Goal: Answer question/provide support: Share knowledge or assist other users

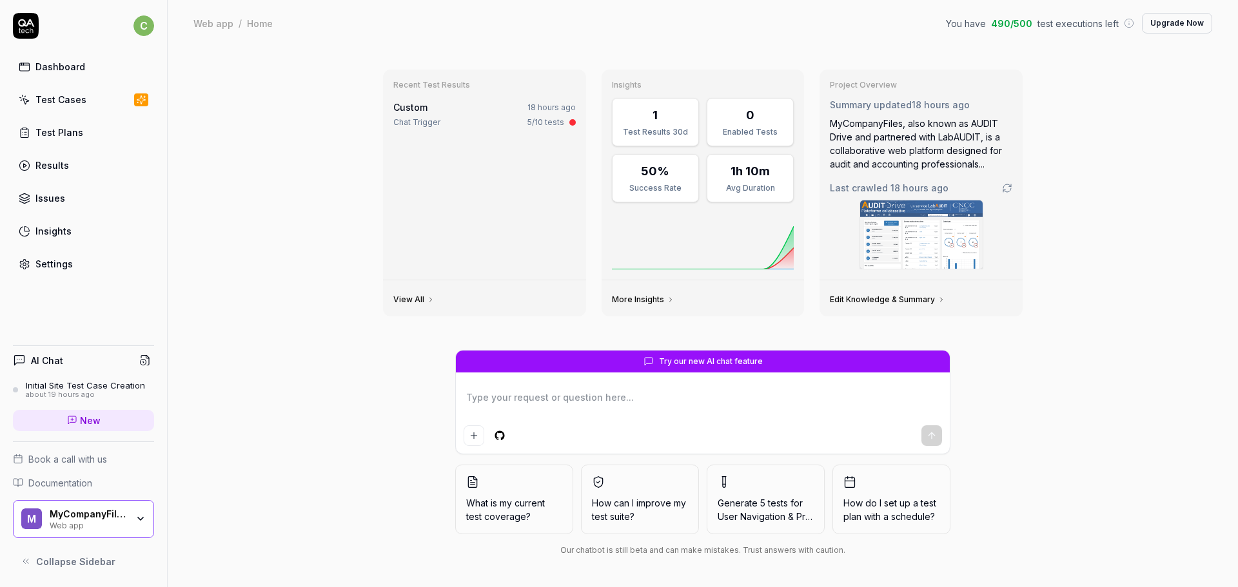
click at [69, 64] on div "Dashboard" at bounding box center [60, 67] width 50 height 14
click at [61, 101] on div "Test Cases" at bounding box center [60, 100] width 51 height 14
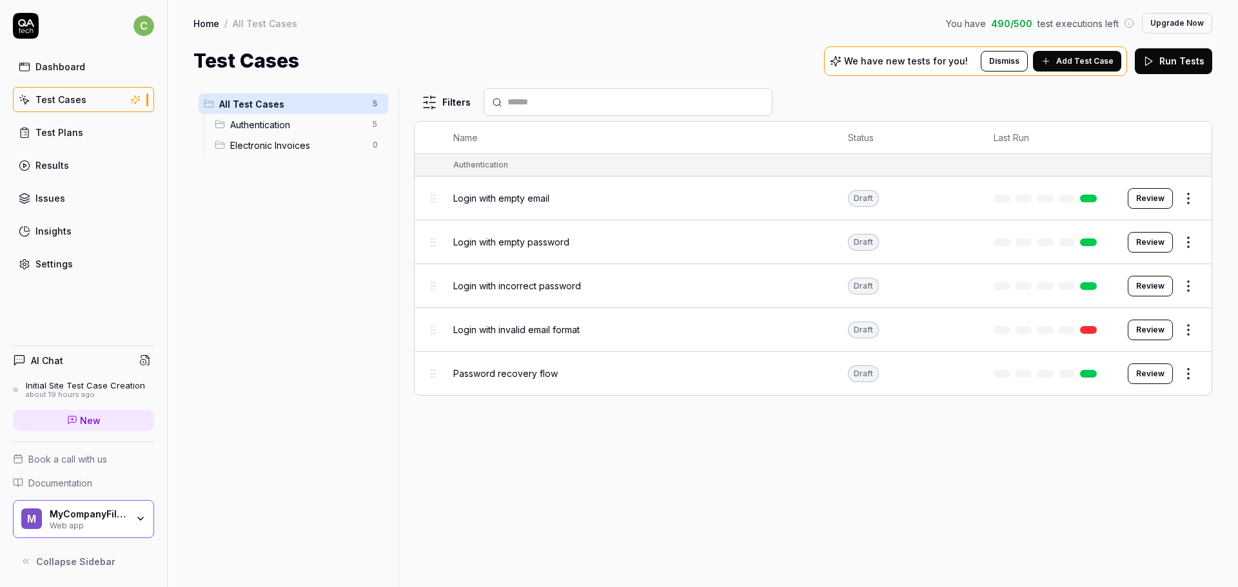
click at [91, 384] on div "Initial Site Test Case Creation" at bounding box center [85, 385] width 119 height 10
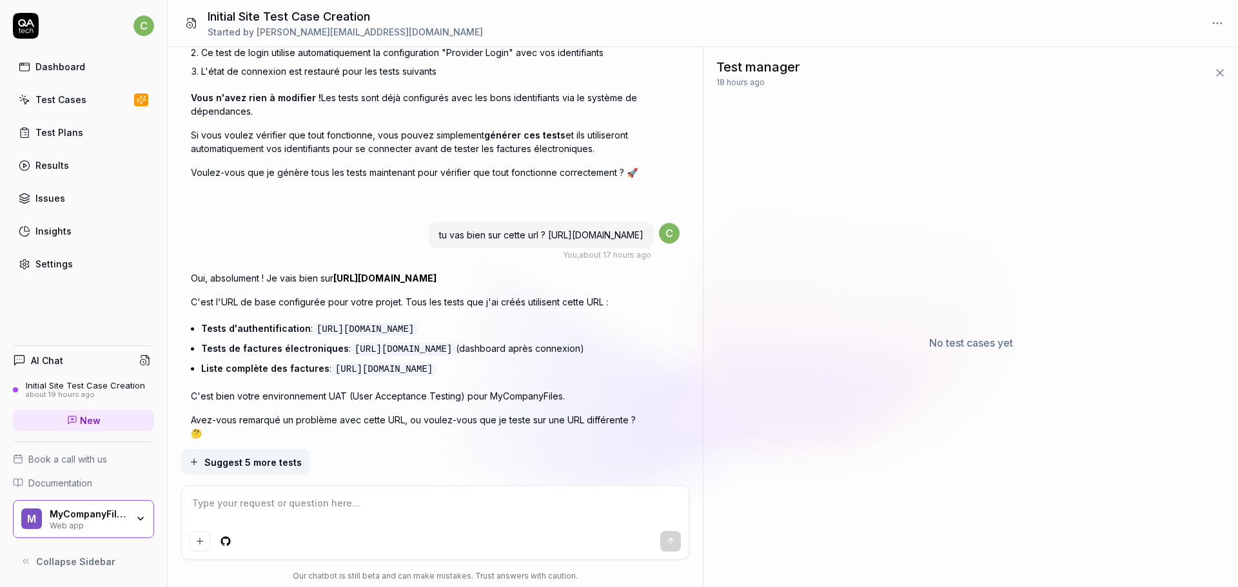
click at [379, 505] on textarea at bounding box center [436, 510] width 492 height 32
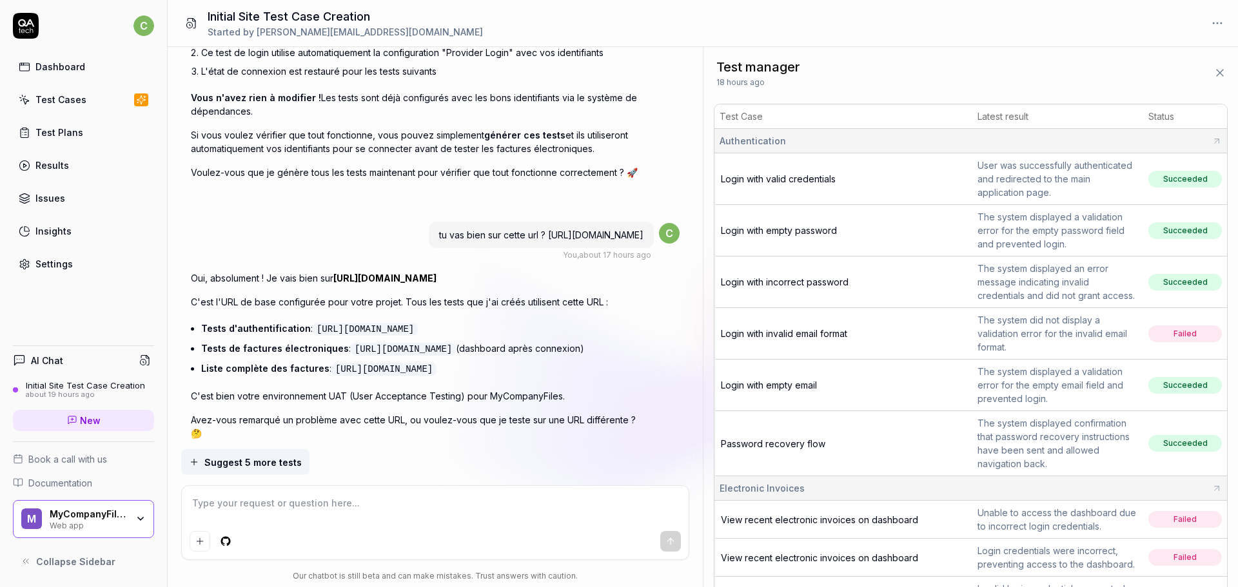
scroll to position [3349, 0]
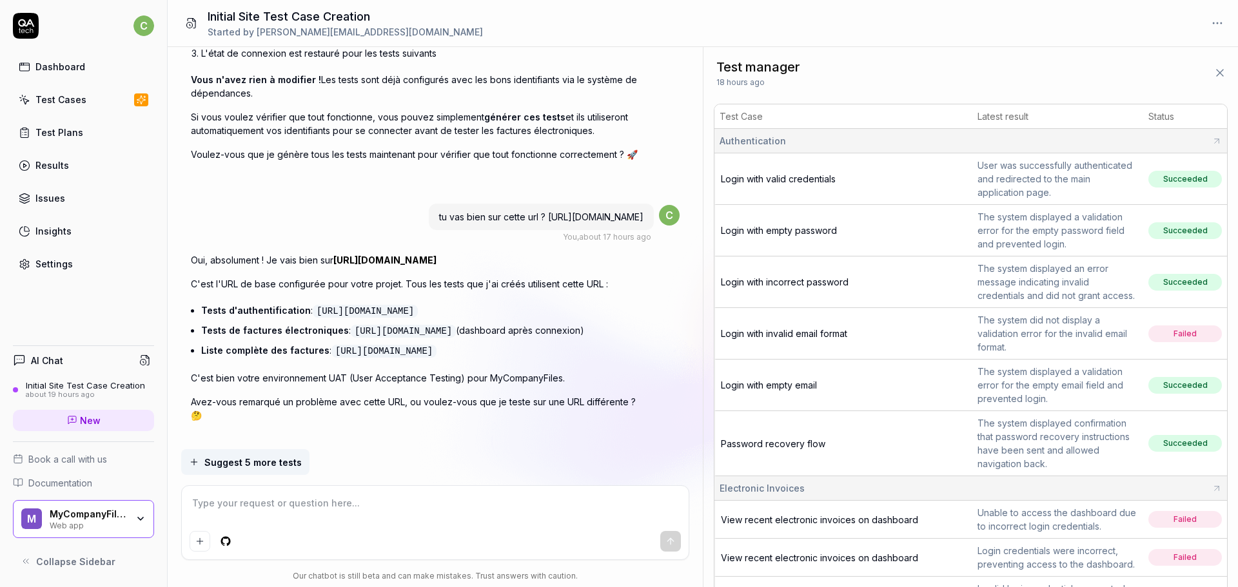
type textarea "*"
type textarea "j"
type textarea "*"
type textarea "je"
type textarea "*"
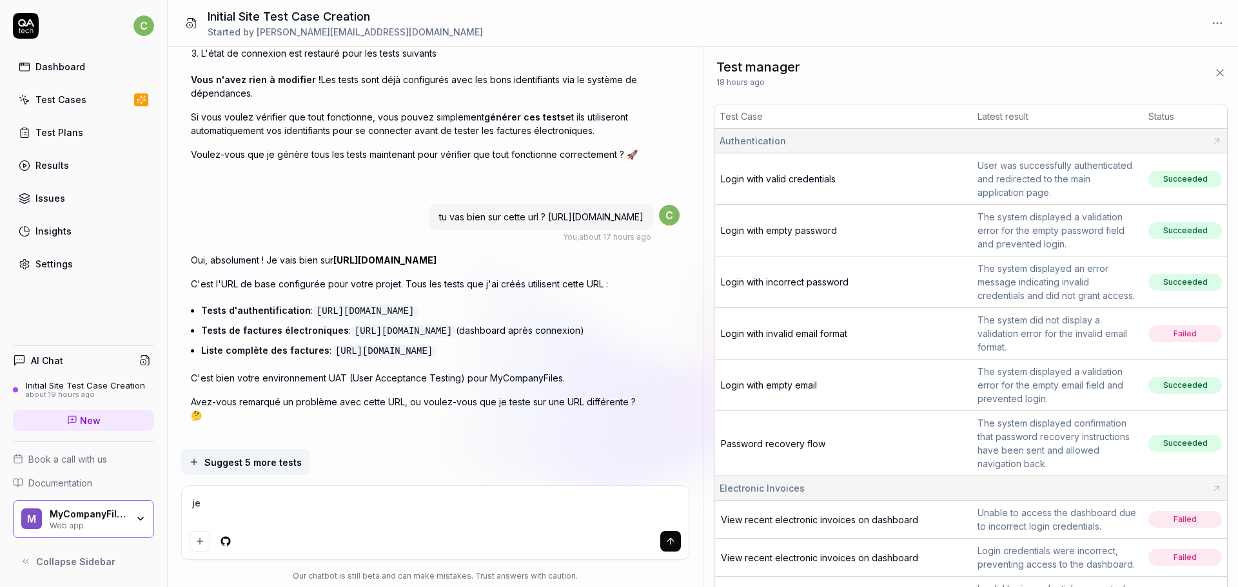
type textarea "je"
type textarea "*"
type textarea "je t"
type textarea "*"
type textarea "je te"
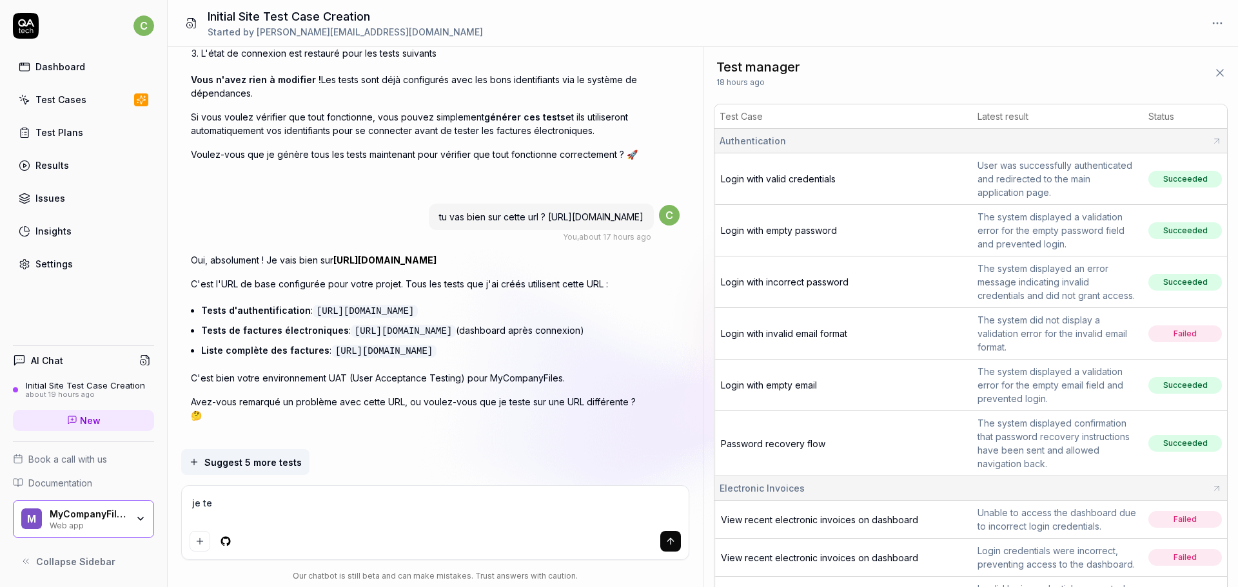
type textarea "*"
type textarea "je te"
type textarea "*"
type textarea "je te do"
type textarea "*"
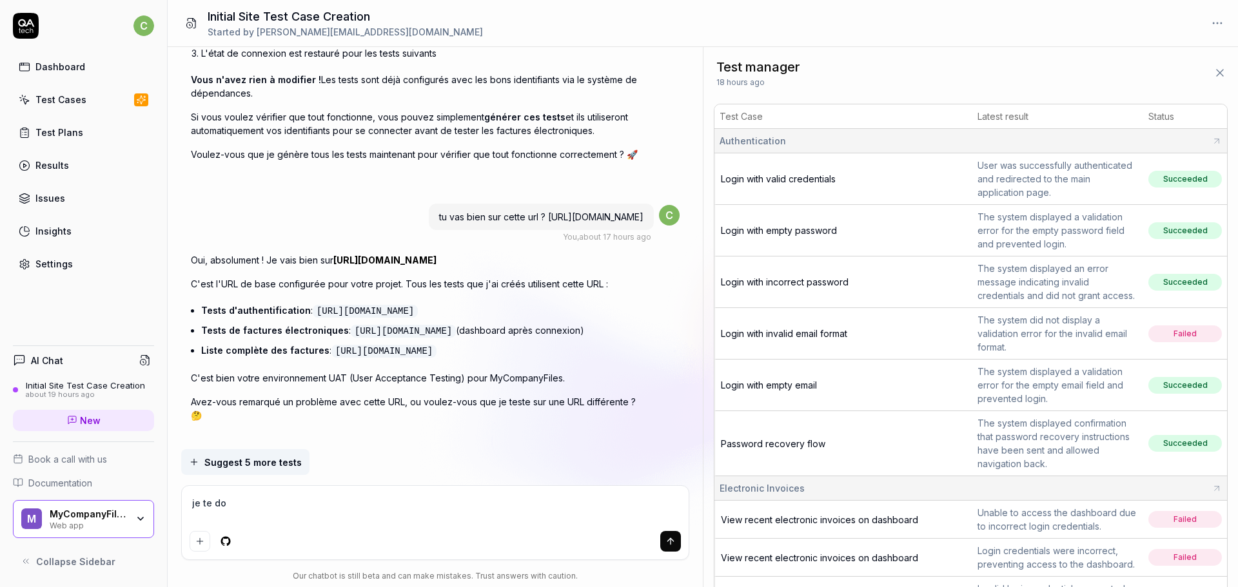
type textarea "je te don"
type textarea "*"
type textarea "je te donne"
type textarea "*"
type textarea "je te donne"
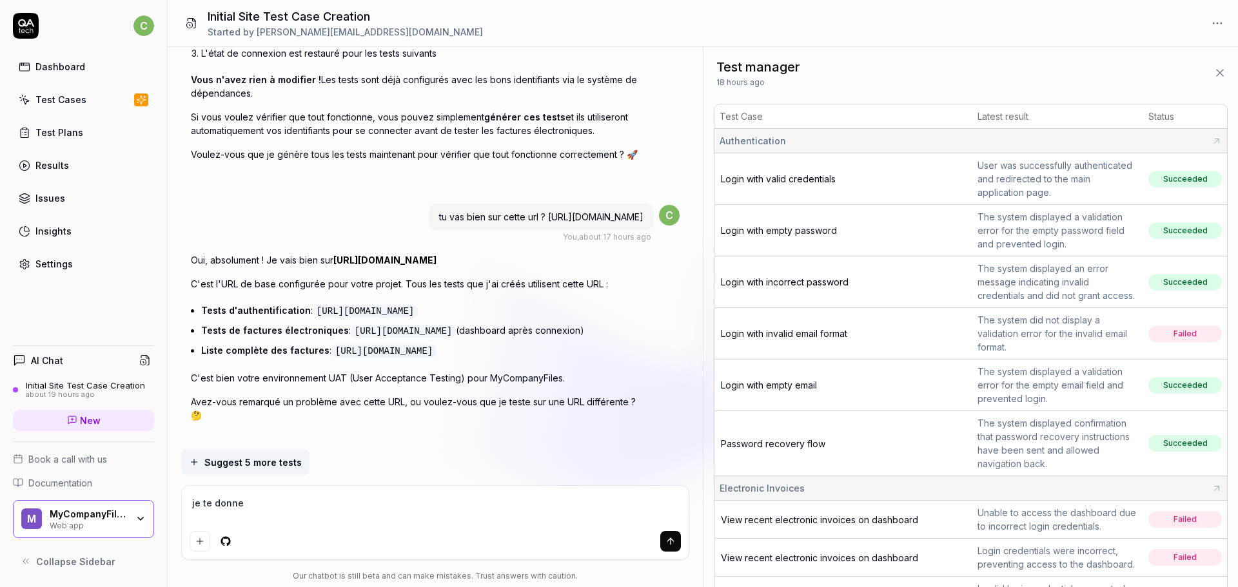
type textarea "*"
type textarea "je te donne l"
type textarea "*"
type textarea "je te donne le"
type textarea "*"
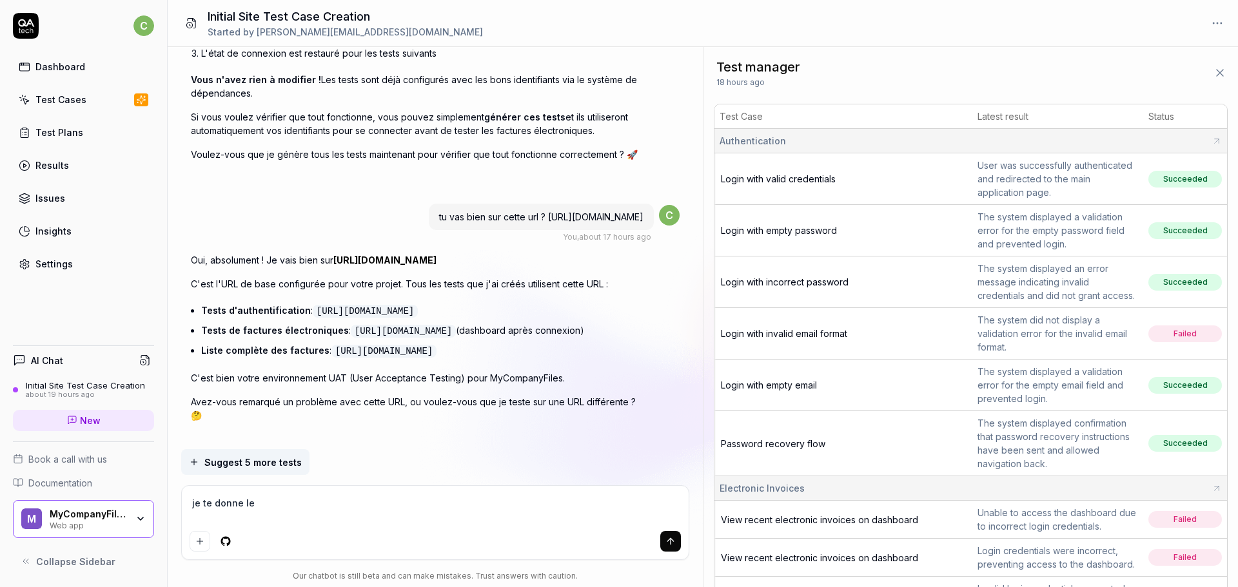
type textarea "je te donne le"
type textarea "*"
type textarea "je te donne le n"
type textarea "*"
type textarea "je te donne le no"
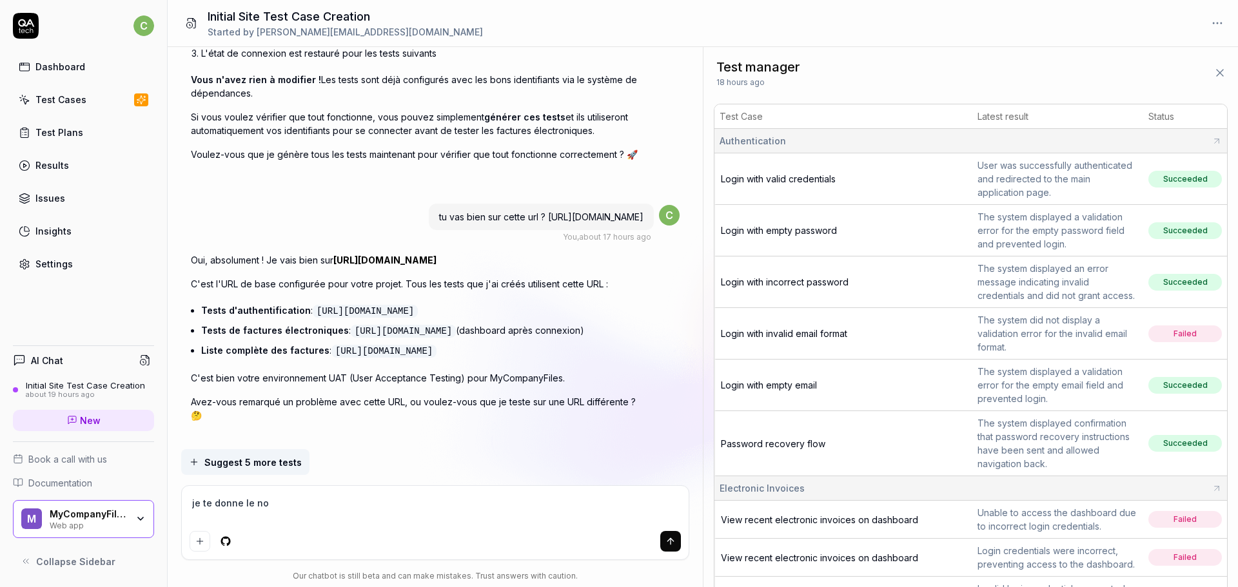
type textarea "*"
type textarea "je te donne le nou"
type textarea "*"
type textarea "je te donne le nouv"
type textarea "*"
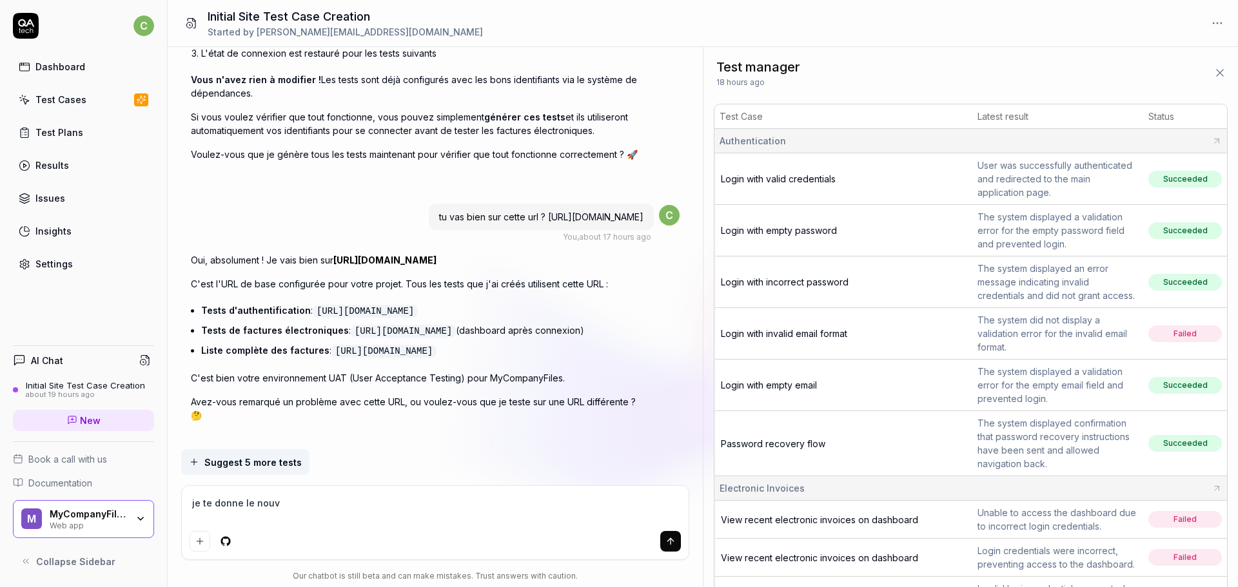
type textarea "je te donne le nouve"
type textarea "*"
type textarea "je te donne le nouvea"
type textarea "*"
type textarea "je te donne le nouveau"
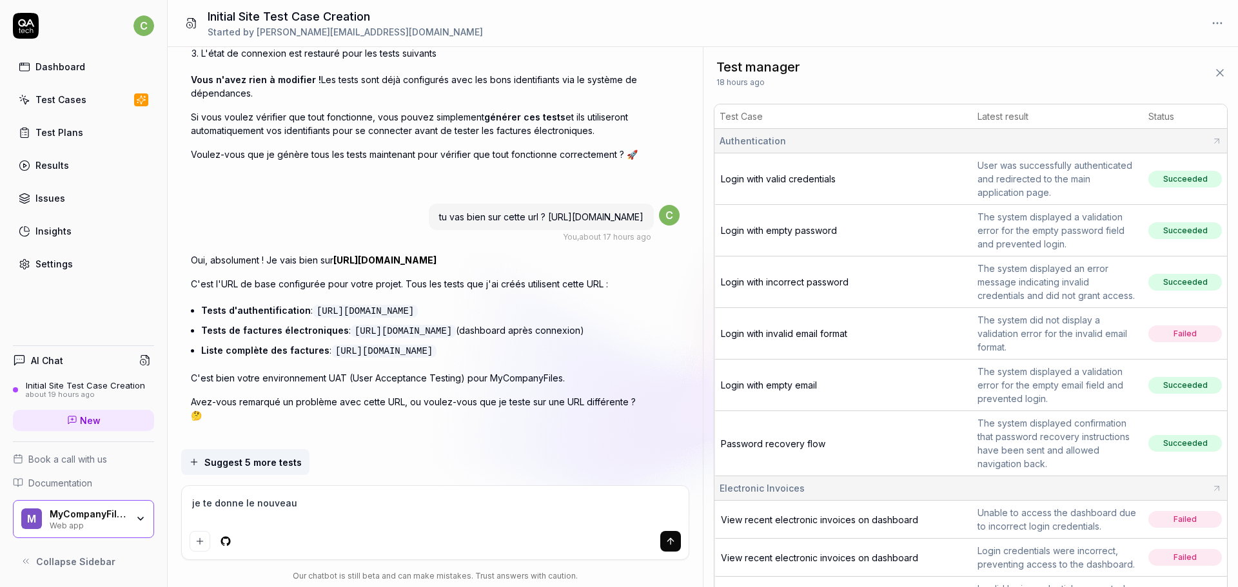
type textarea "*"
type textarea "je te donne le nouveau"
type textarea "*"
type textarea "je te donne le nouveau m"
type textarea "*"
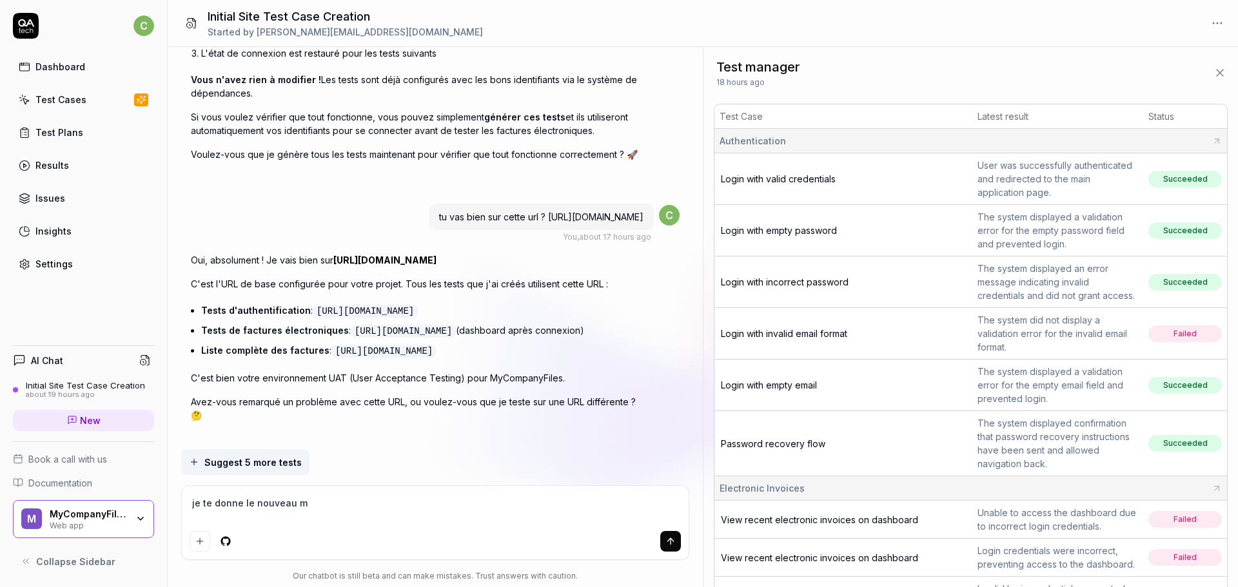
type textarea "je te donne le nouveau mo"
type textarea "*"
type textarea "je te donne le nouveau mot"
type textarea "*"
type textarea "je te donne le nouveau mot"
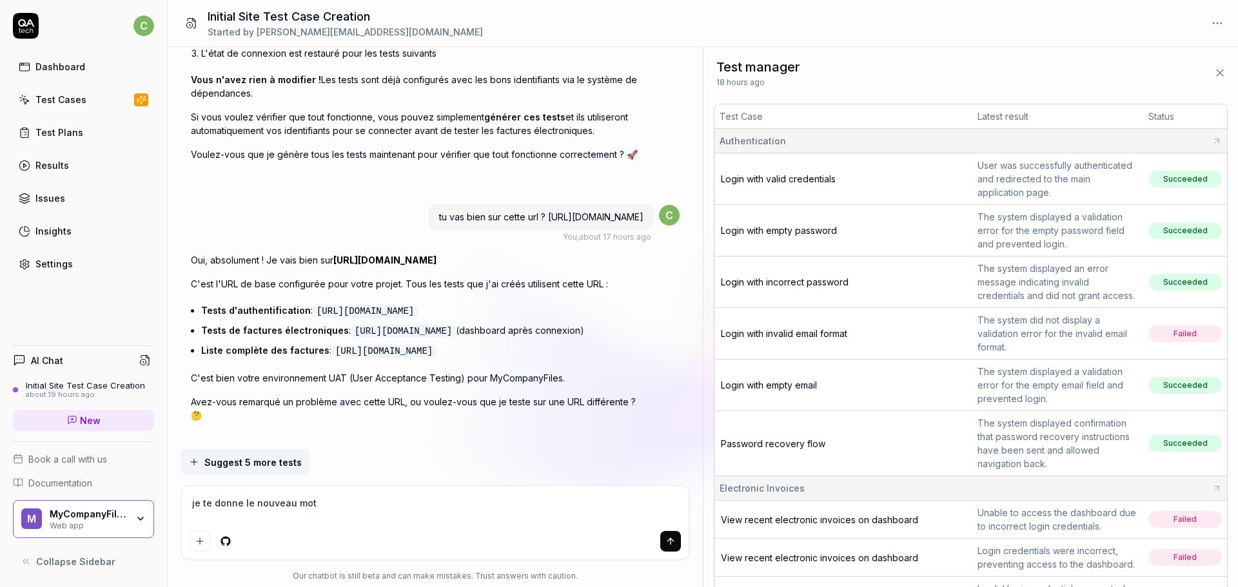
type textarea "*"
type textarea "je te donne le nouveau mot d"
type textarea "*"
type textarea "je te donne le nouveau mot de"
type textarea "*"
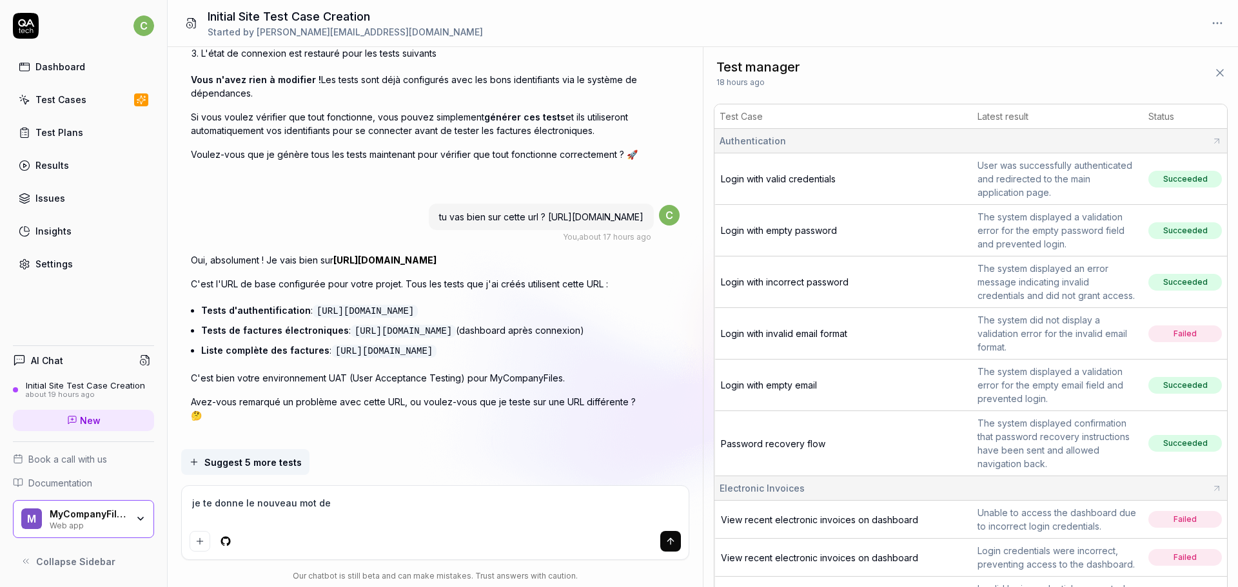
type textarea "je te donne le nouveau mot de"
type textarea "*"
type textarea "je te donne le nouveau mot de p"
type textarea "*"
type textarea "je te donne le nouveau mot de pa"
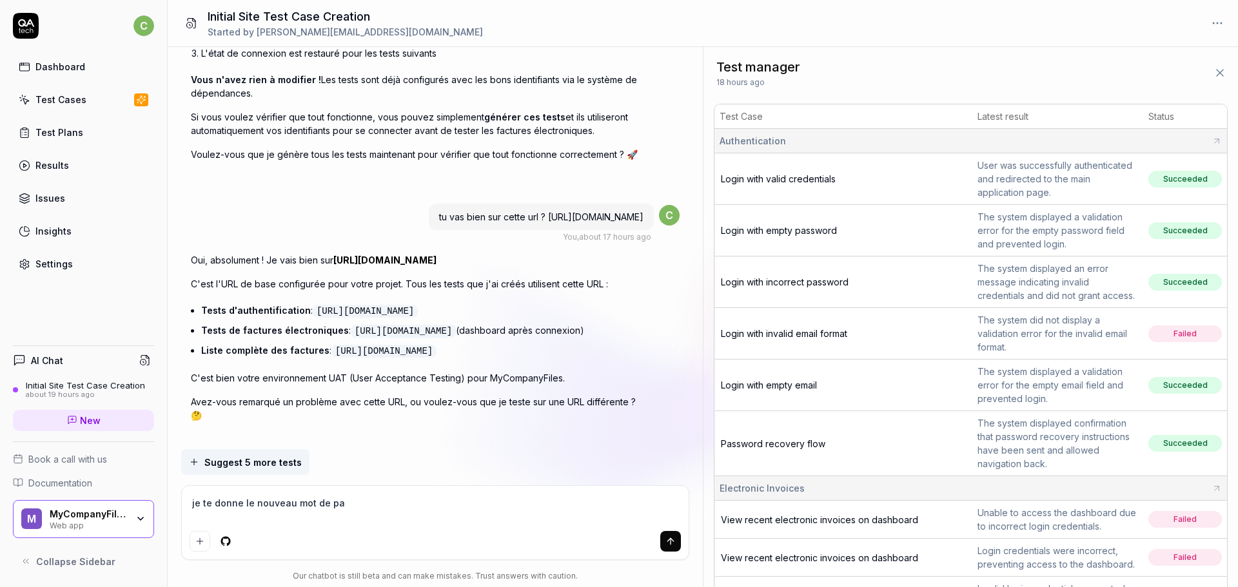
type textarea "*"
type textarea "je te donne le nouveau mot de pas"
type textarea "*"
type textarea "je te donne le nouveau mot de pass"
type textarea "*"
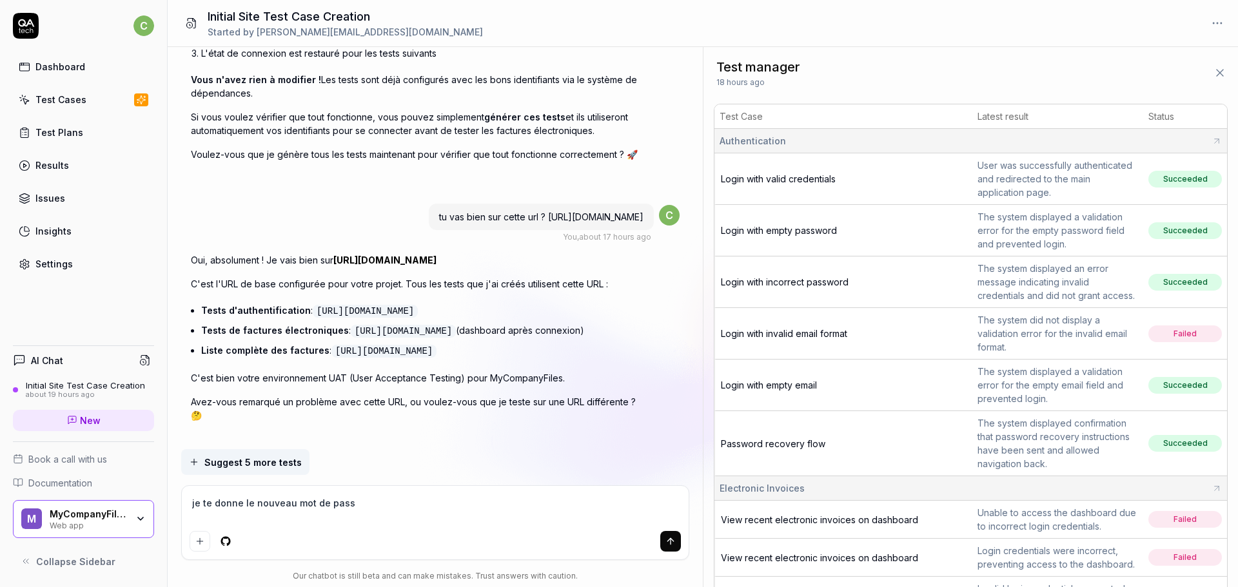
type textarea "je te donne le nouveau mot de passe"
type textarea "*"
type textarea "je te donne le nouveau mot de passe"
type textarea "*"
type textarea "je te donne le nouveau mot de passe q"
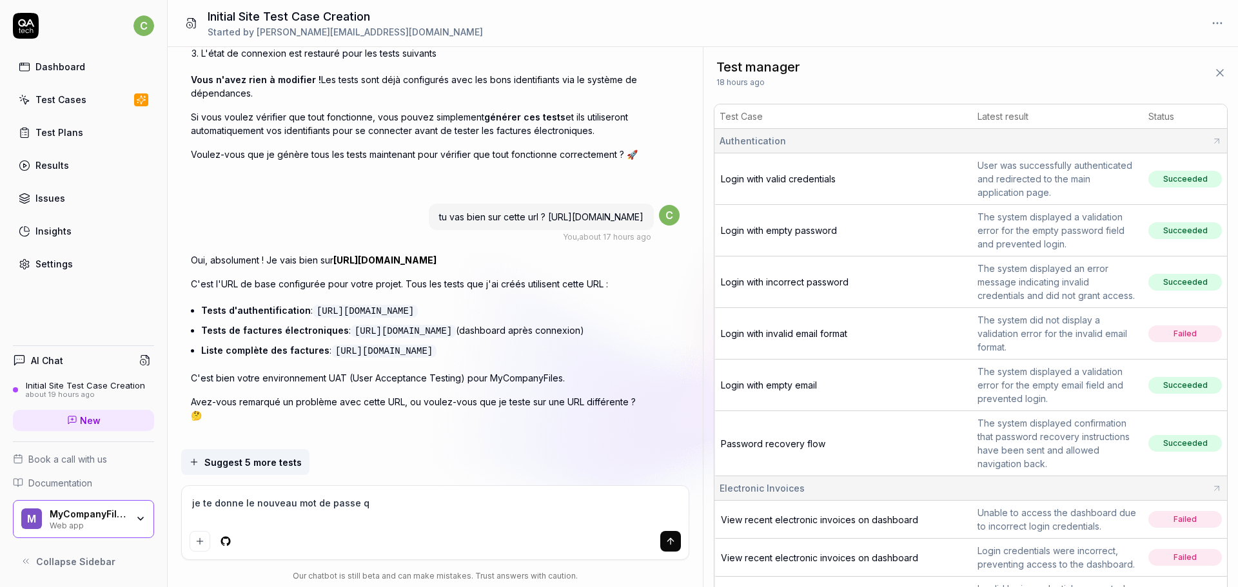
type textarea "*"
type textarea "je te donne le nouveau mot de passe qu"
type textarea "*"
type textarea "je te donne le nouveau mot de passe qui"
type textarea "*"
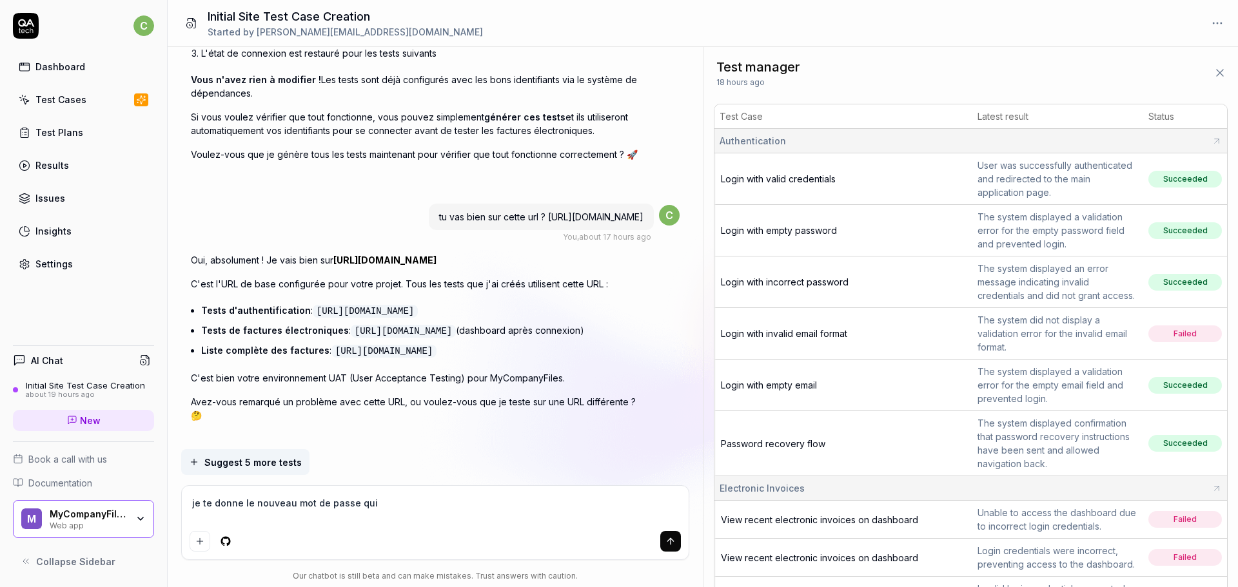
type textarea "je te donne le nouveau mot de passe qui e"
type textarea "*"
type textarea "je te donne le nouveau mot de passe qui es"
type textarea "*"
type textarea "je te donne le nouveau mot de passe qui est"
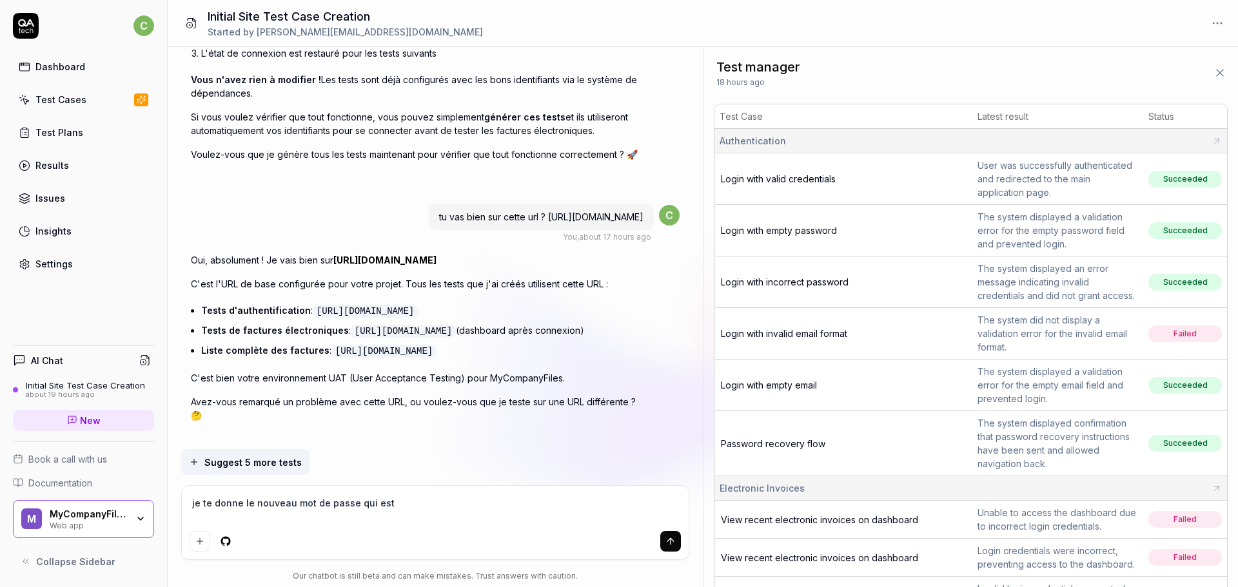
type textarea "*"
type textarea "je te donne le nouveau mot de passe qui est"
type textarea "*"
type textarea "je te donne le nouveau mot de passe qui est l"
type textarea "*"
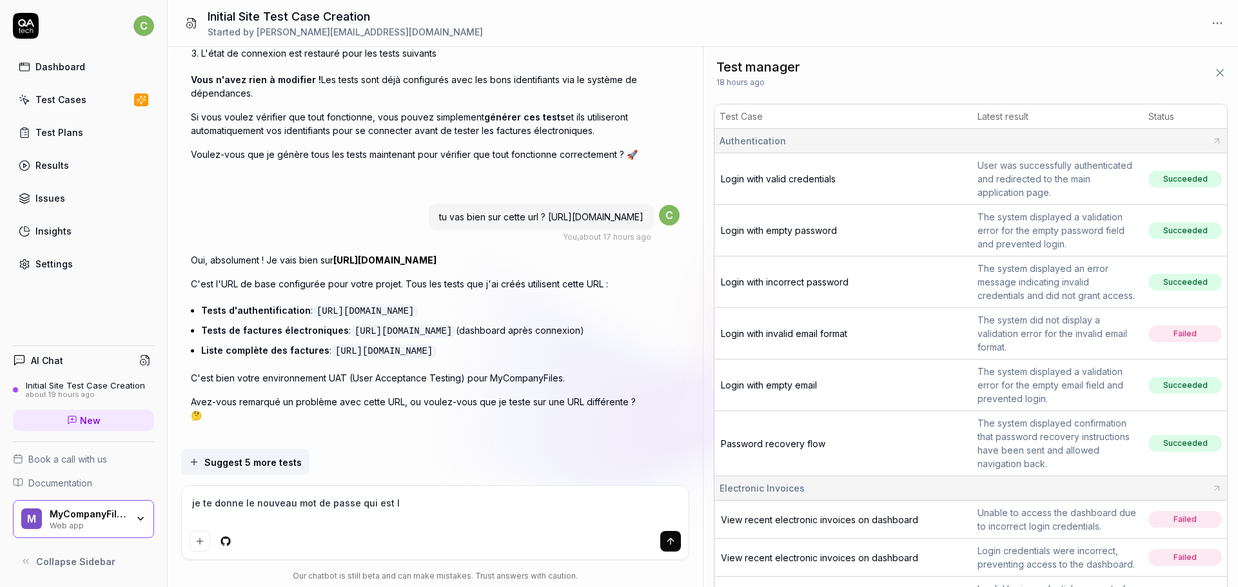
type textarea "je te donne le nouveau mot de passe qui est le"
type textarea "*"
type textarea "je te donne le nouveau mot de passe qui est le"
type textarea "*"
type textarea "je te donne le nouveau mot de passe qui est le b"
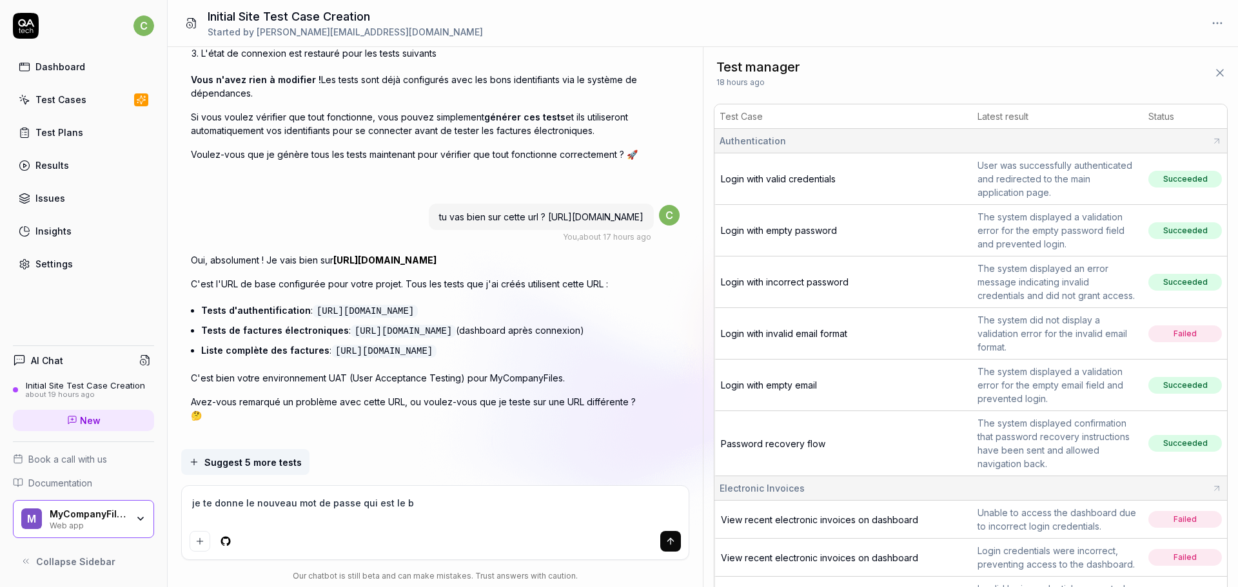
type textarea "*"
type textarea "je te donne le nouveau mot de passe qui est le bo"
type textarea "*"
type textarea "je te donne le nouveau mot de passe qui est le bon"
type textarea "*"
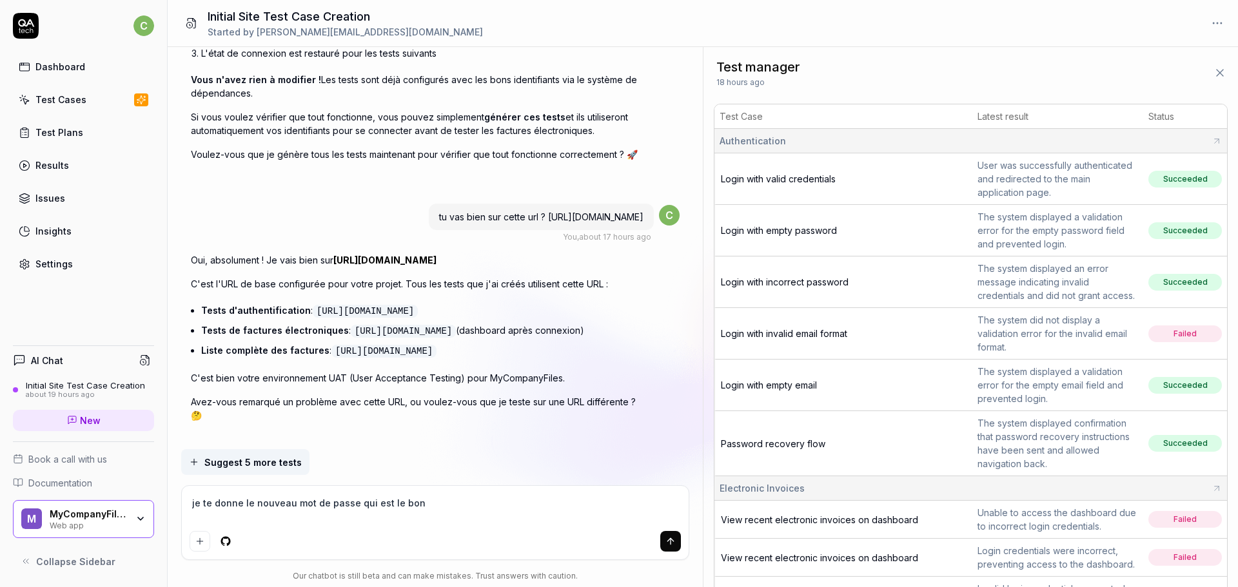
type textarea "je te donne le nouveau mot de passe qui est le bon,"
type textarea "*"
type textarea "je te donne le nouveau mot de passe qui est le bon,"
type textarea "*"
type textarea "je te donne le nouveau mot de passe qui est le bon, c"
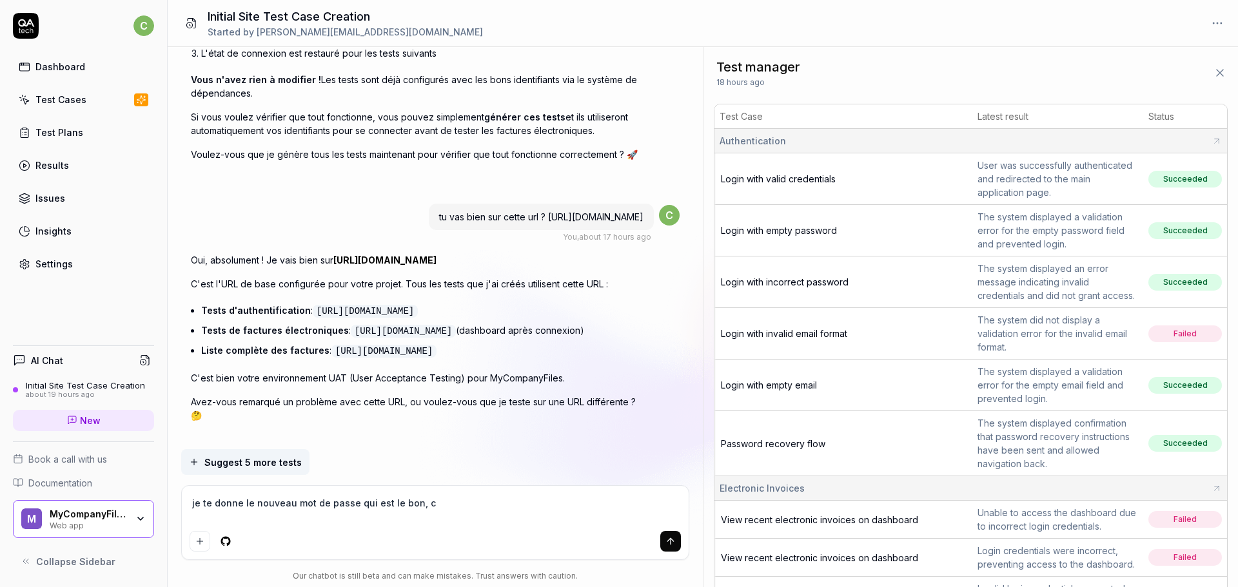
type textarea "*"
type textarea "je te donne le nouveau mot de passe qui est le bon, ch"
type textarea "*"
type textarea "je te donne le nouveau mot de passe qui est le bon, cha"
type textarea "*"
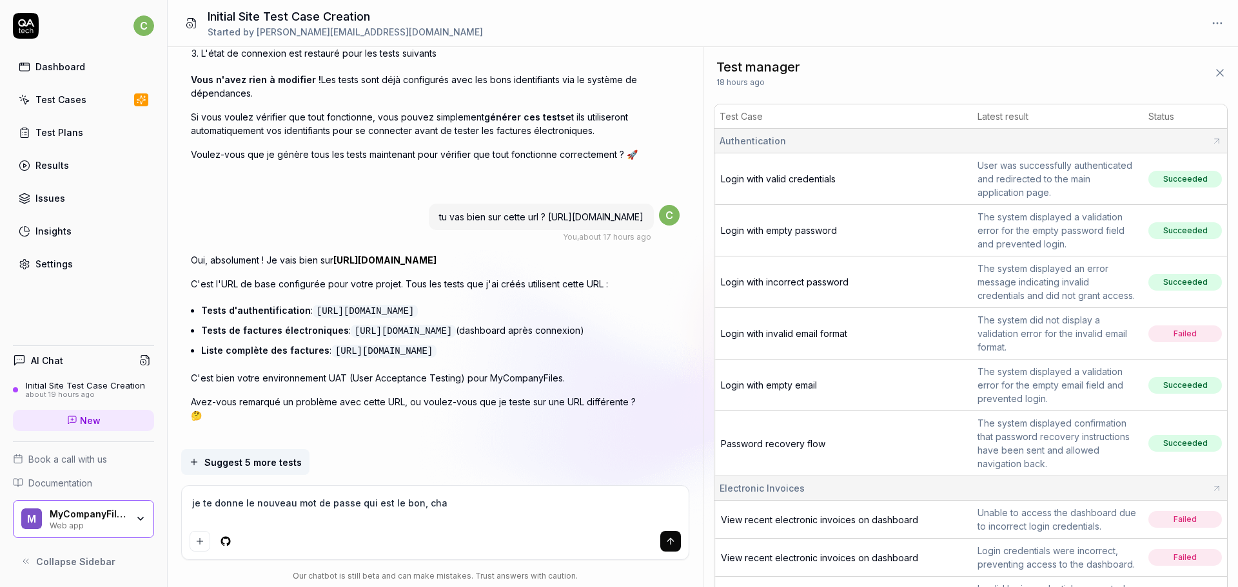
type textarea "je te donne le nouveau mot de passe qui est le bon, chan"
type textarea "*"
type textarea "je te donne le nouveau mot de passe qui est le bon, chang"
type textarea "*"
type textarea "je te donne le nouveau mot de passe qui est le bon, change"
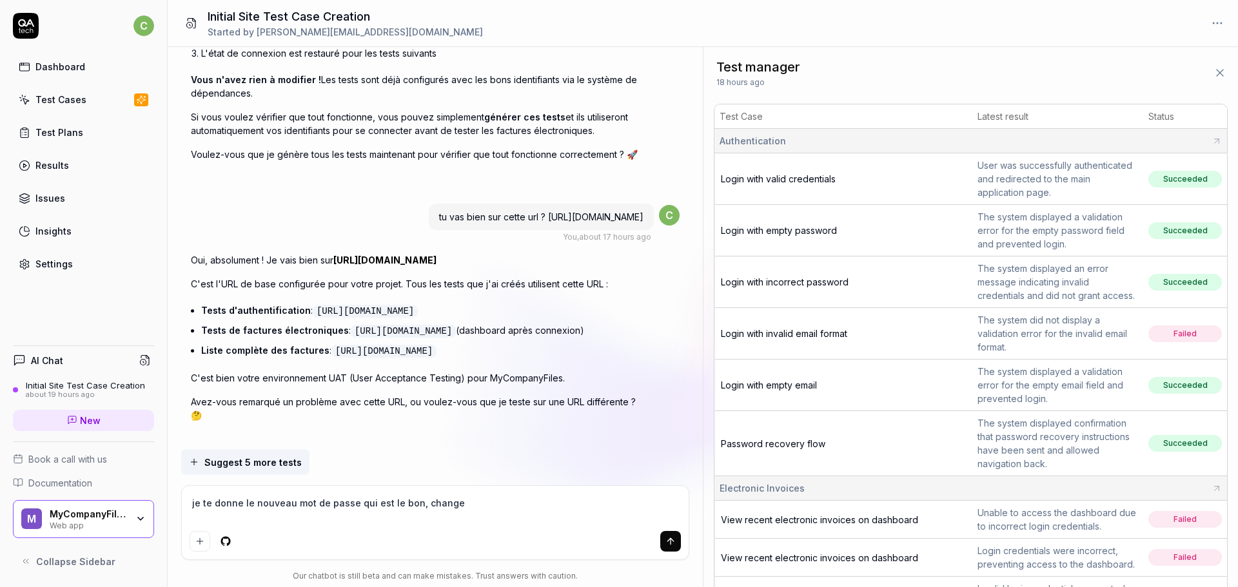
type textarea "*"
type textarea "je te donne le nouveau mot de passe qui est le bon, change"
type textarea "*"
type textarea "je te donne le nouveau mot de passe qui est le bon, change l"
type textarea "*"
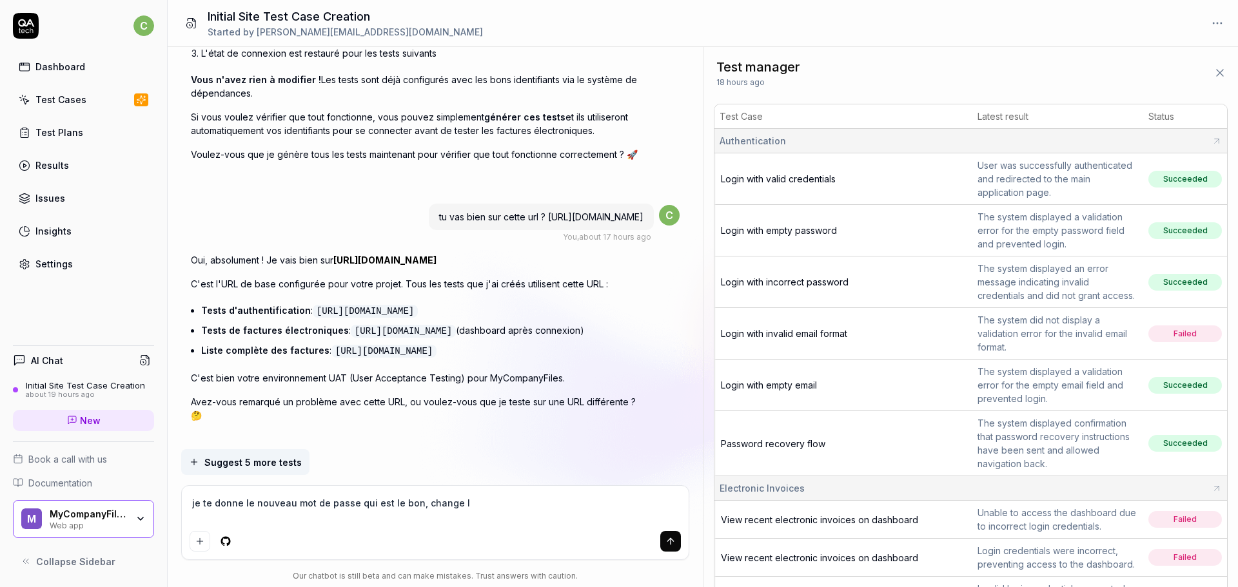
type textarea "je te donne le nouveau mot de passe qui est le bon, change le"
type textarea "*"
type textarea "je te donne le nouveau mot de passe qui est le bon, change le"
type textarea "*"
type textarea "je te donne le nouveau mot de passe qui est le bon, change le p"
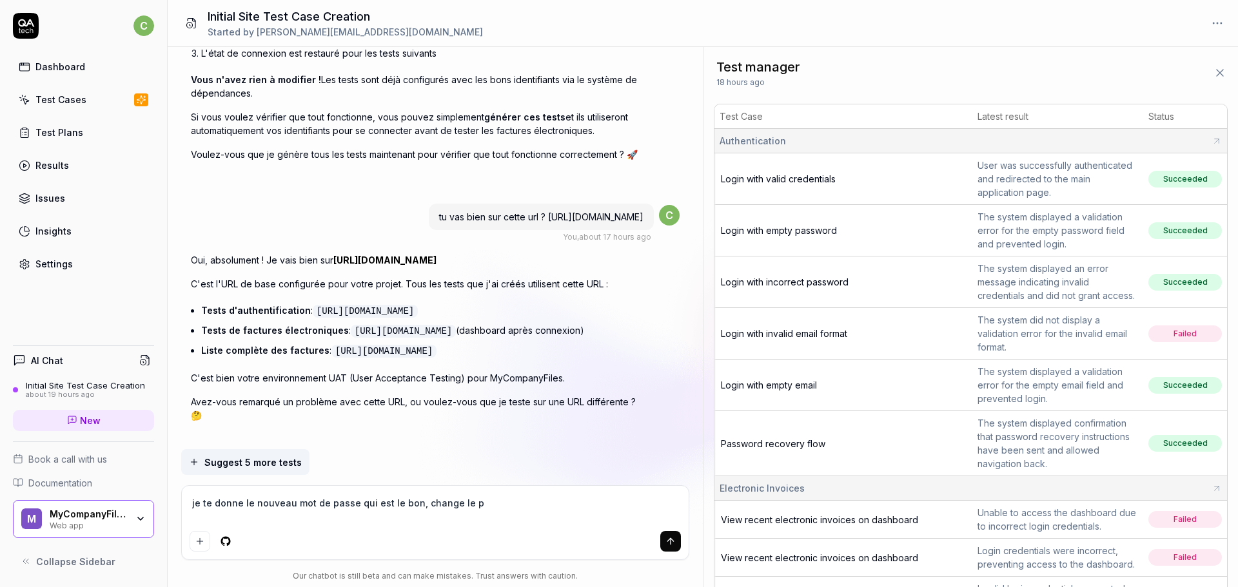
type textarea "*"
type textarea "je te donne le nouveau mot de passe qui est le bon, change le pa"
type textarea "*"
type textarea "je te donne le nouveau mot de passe qui est le bon, change le par"
type textarea "*"
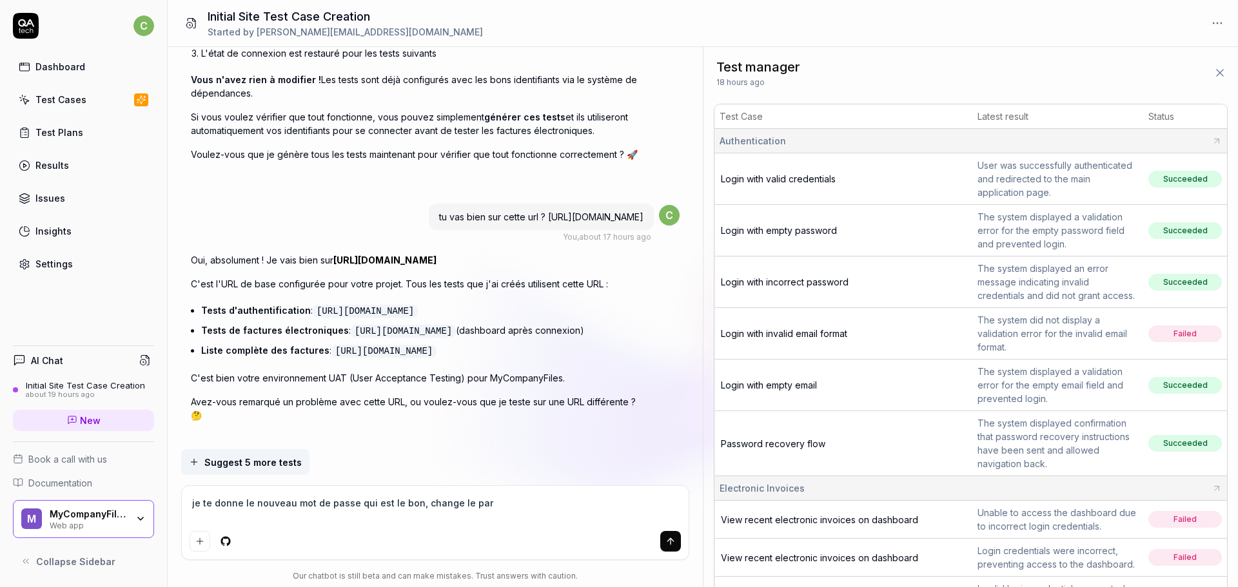
type textarea "je te donne le nouveau mot de passe qui est le bon, change le part"
type textarea "*"
type textarea "je te donne le nouveau mot de passe qui est le bon, change le parto"
type textarea "*"
type textarea "je te donne le nouveau mot de passe qui est le bon, change le partou"
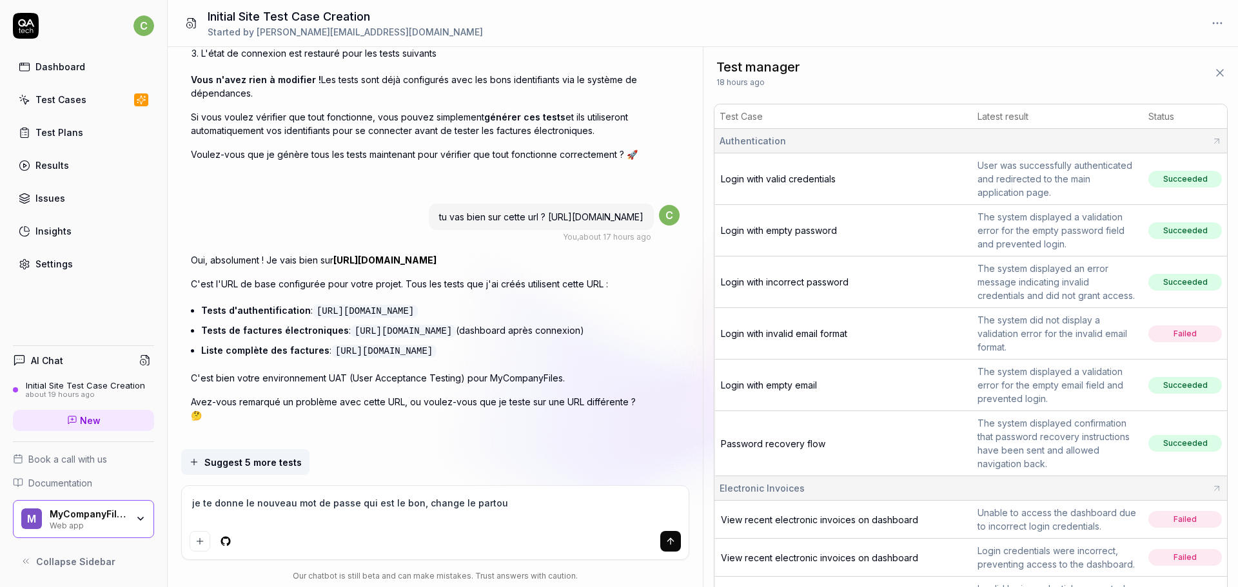
type textarea "*"
type textarea "je te donne le nouveau mot de passe qui est le bon, change le partout"
type textarea "*"
type textarea "je te donne le nouveau mot de passe qui est le bon, change le partout"
paste textarea "Password2626**P"
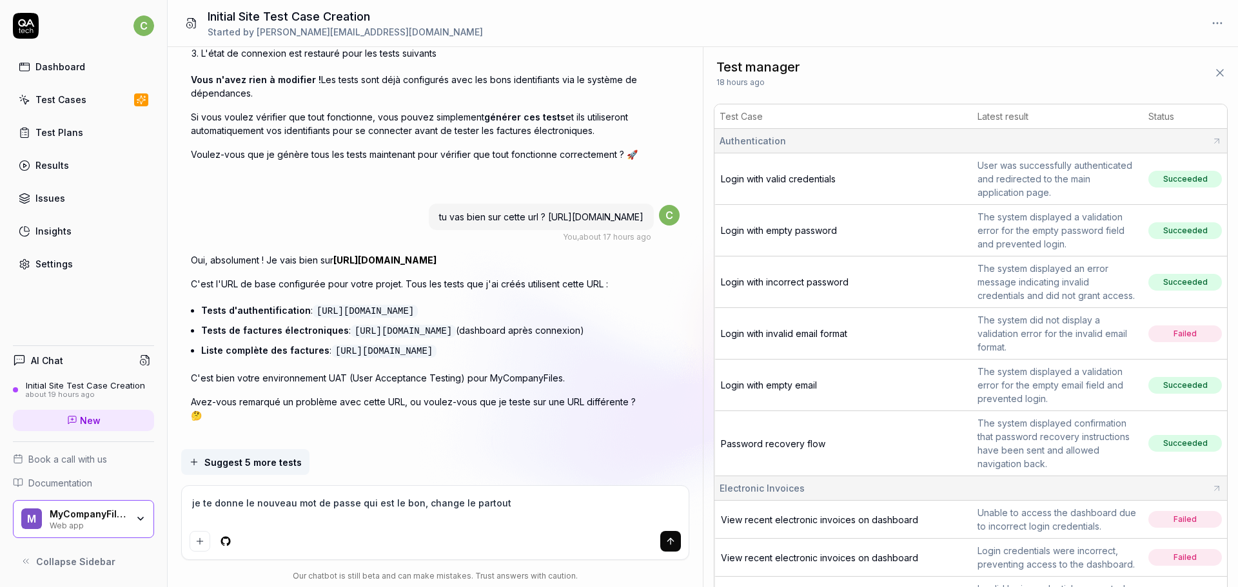
type textarea "*"
type textarea "je te donne le nouveau mot de passe qui est le bon, change le partout Password2…"
click at [494, 503] on textarea "je te donne le nouveau mot de passe qui est le bon, change le partout Password2…" at bounding box center [436, 510] width 492 height 32
type textarea "*"
type textarea "je te donne le nouveau mot de passe qui est le bon, change le partout :Password…"
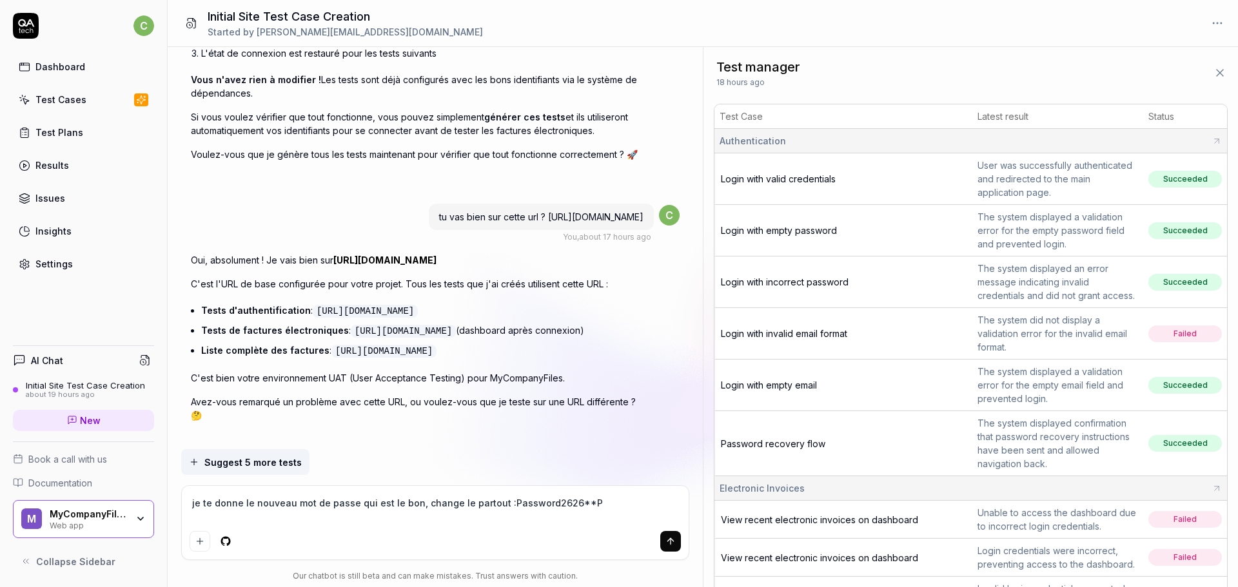
type textarea "*"
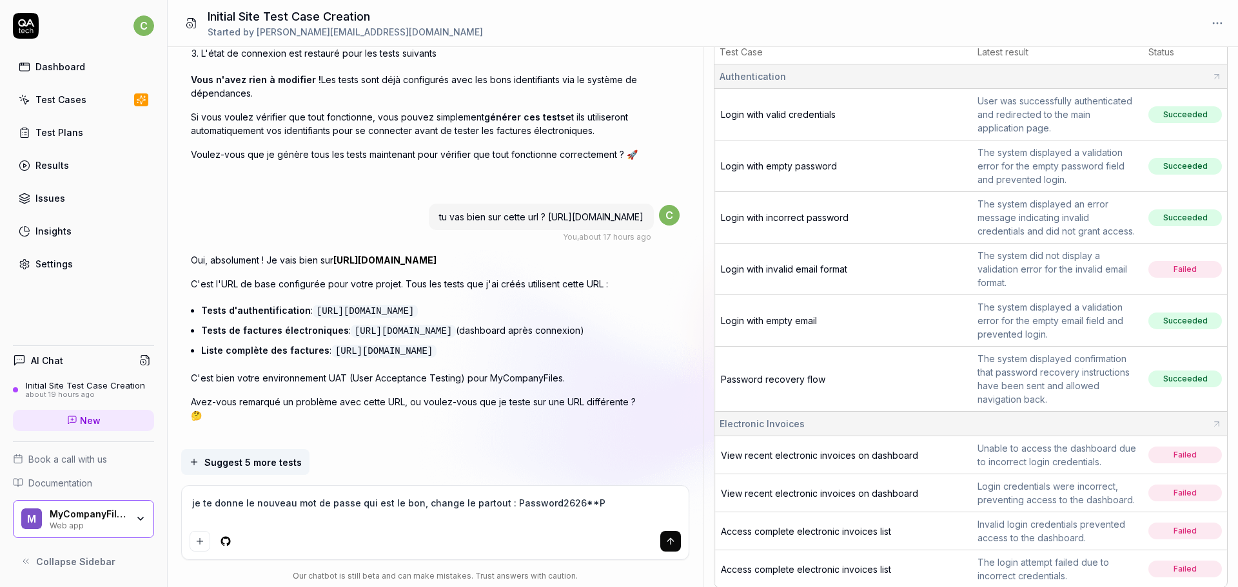
scroll to position [110, 0]
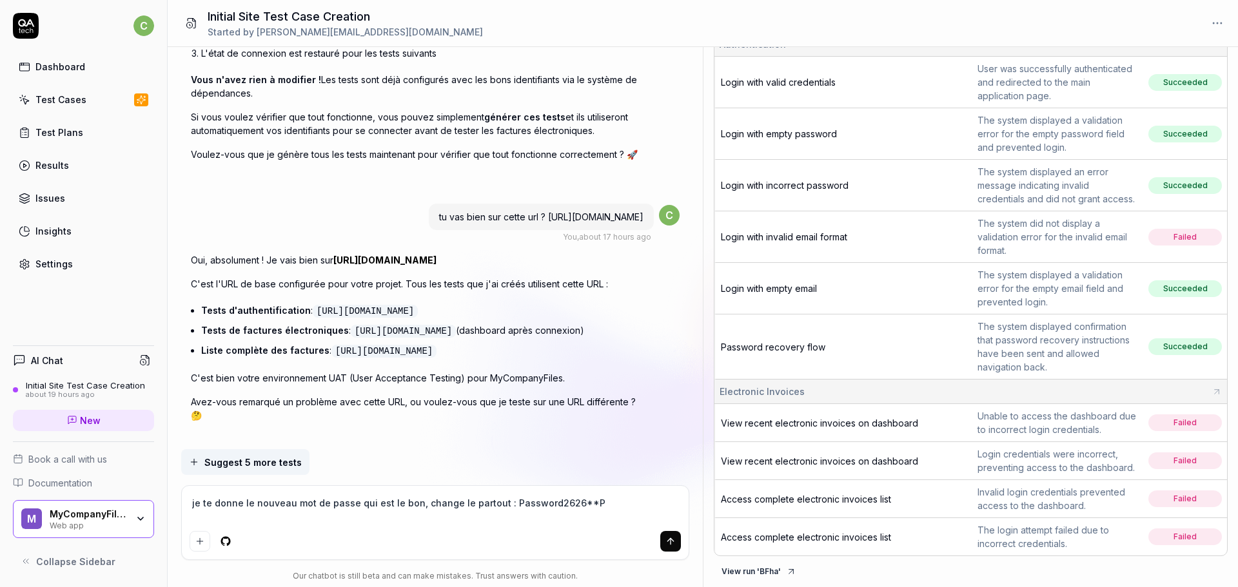
drag, startPoint x: 595, startPoint y: 507, endPoint x: 24, endPoint y: 486, distance: 570.9
click at [24, 486] on div "c Dashboard Test Cases Test Plans Results Issues Insights Settings AI Chat Init…" at bounding box center [619, 293] width 1238 height 587
type textarea "je te donne le nouveau mot de passe qui est le bon, change le partout : Passwor…"
click at [83, 102] on link "Test Cases" at bounding box center [83, 99] width 141 height 25
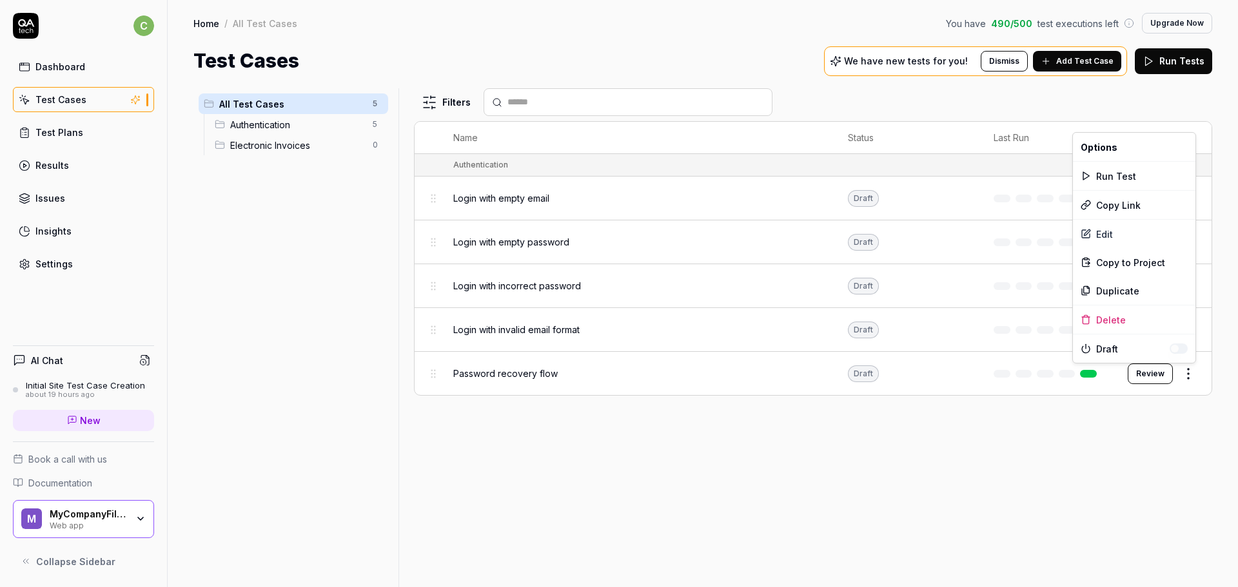
click at [1189, 371] on html "c Dashboard Test Cases Test Plans Results Issues Insights Settings AI Chat Init…" at bounding box center [619, 293] width 1238 height 587
click at [1110, 318] on div "Delete" at bounding box center [1134, 320] width 122 height 28
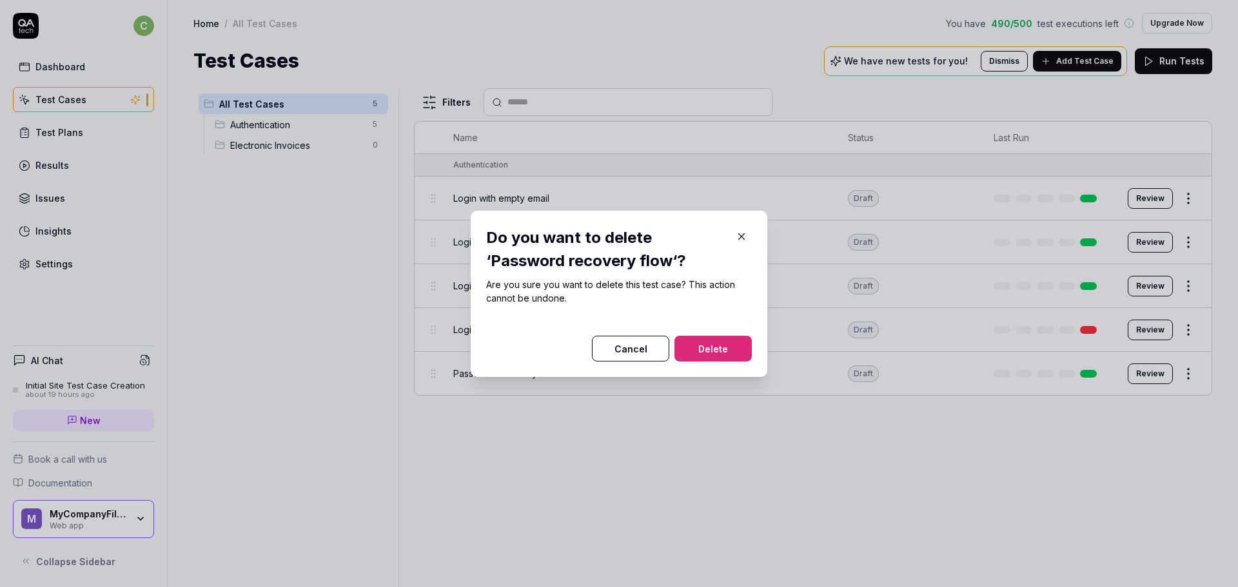
click at [703, 337] on button "Delete" at bounding box center [712, 349] width 77 height 26
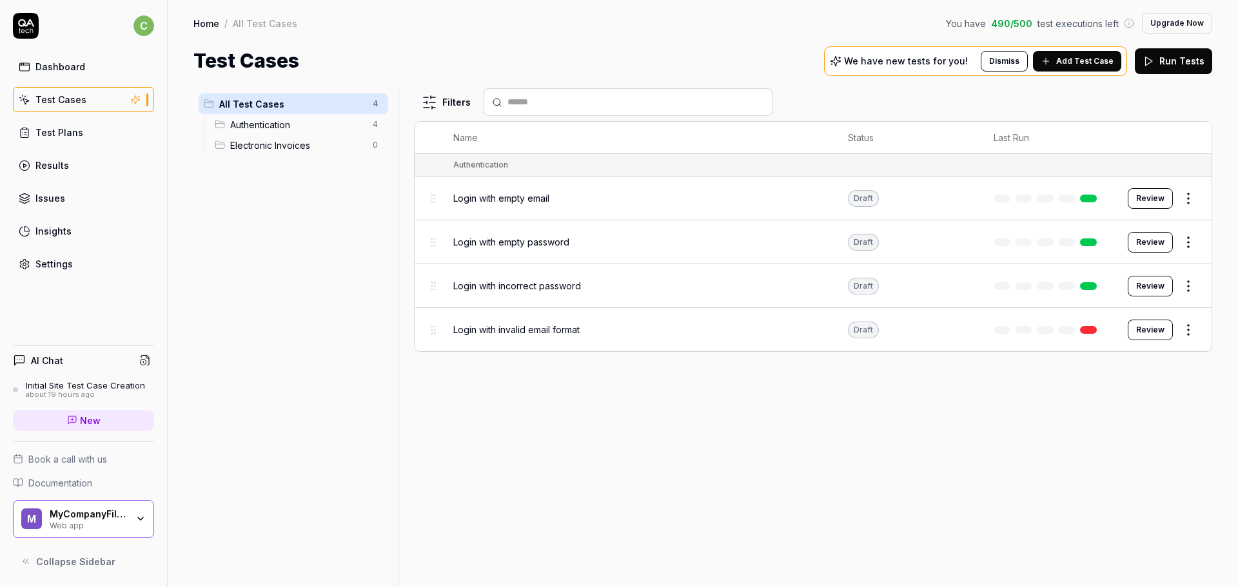
click at [75, 102] on div "Test Cases" at bounding box center [60, 100] width 51 height 14
click at [71, 70] on div "Dashboard" at bounding box center [60, 67] width 50 height 14
click at [79, 387] on div "Initial Site Test Case Creation" at bounding box center [85, 385] width 119 height 10
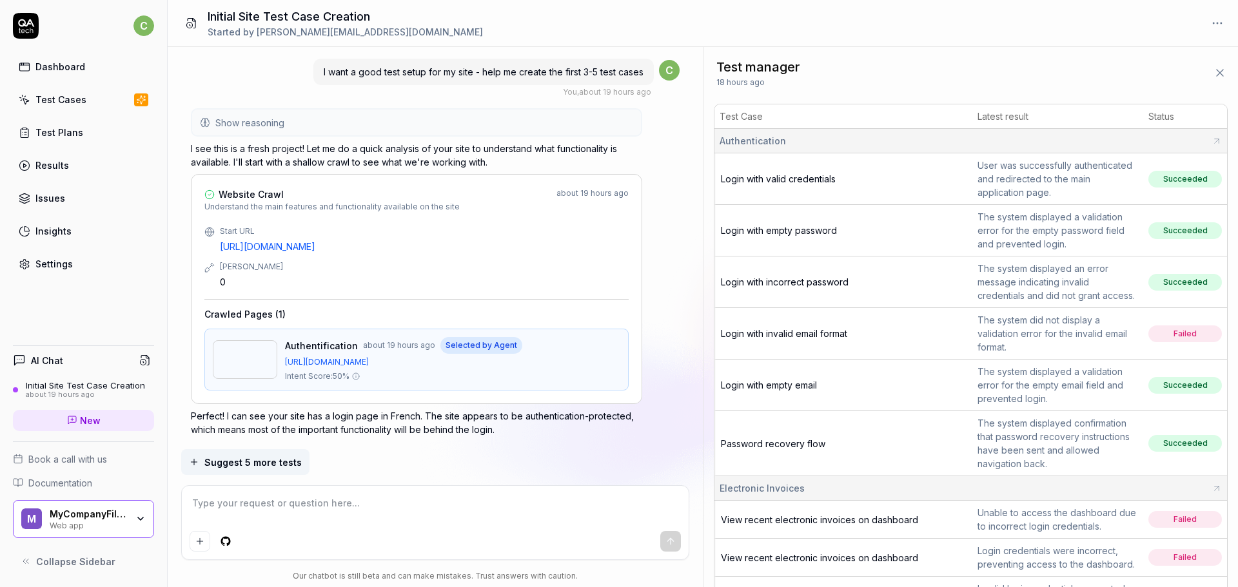
scroll to position [3349, 0]
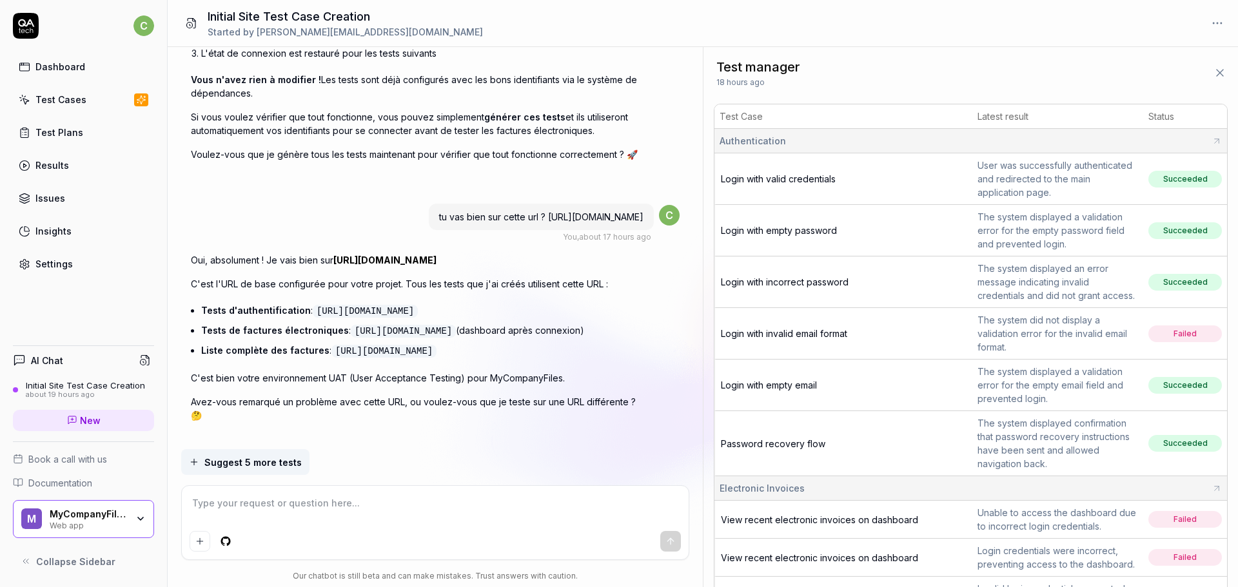
click at [447, 507] on textarea at bounding box center [436, 510] width 492 height 32
type textarea "*"
type textarea "je te donne le nouveau mot de passe qui est le bon, change le partout : Passwor…"
click at [665, 537] on button "submit" at bounding box center [670, 541] width 21 height 21
type textarea "*"
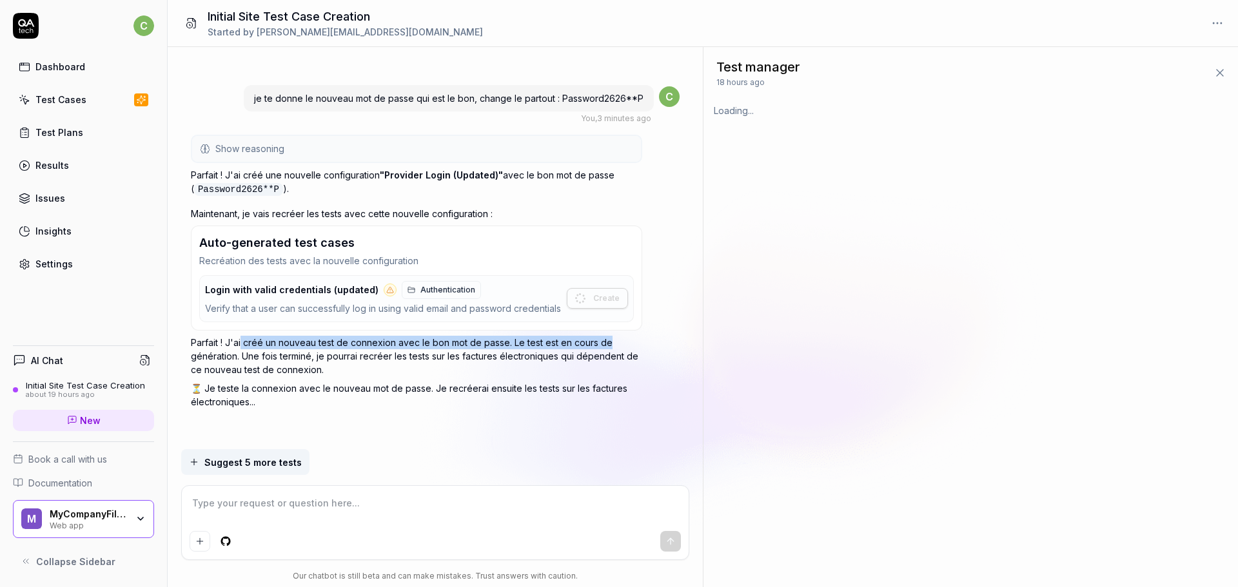
scroll to position [0, 0]
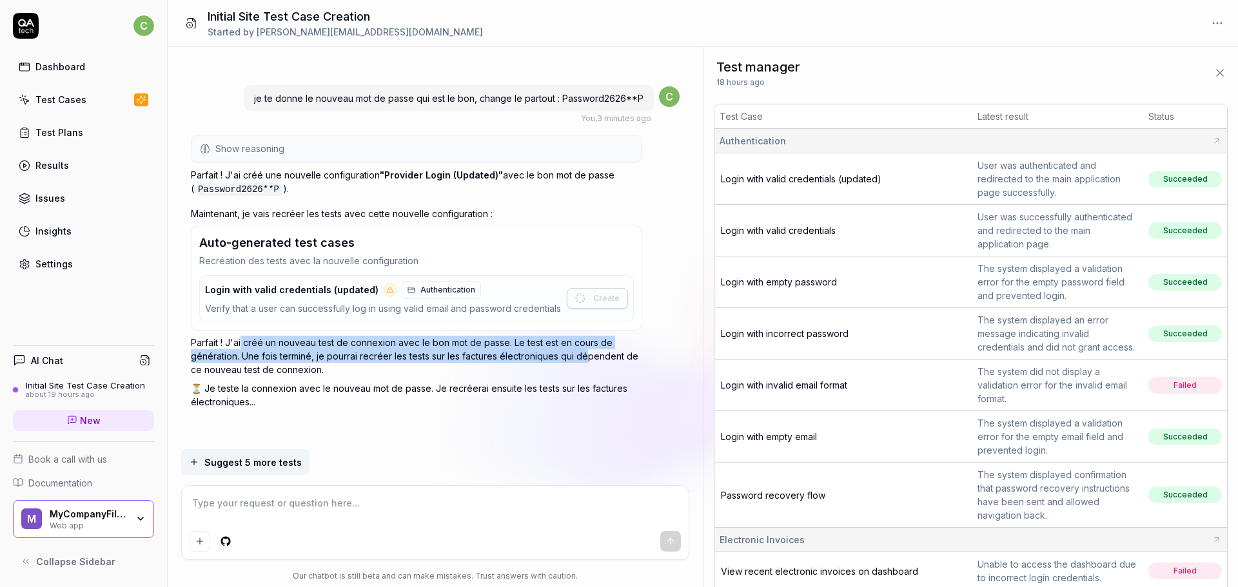
drag, startPoint x: 241, startPoint y: 334, endPoint x: 589, endPoint y: 356, distance: 348.2
click at [589, 356] on p "Parfait ! J'ai créé un nouveau test de connexion avec le bon mot de passe. Le t…" at bounding box center [416, 356] width 451 height 41
click at [283, 358] on p "Parfait ! J'ai créé un nouveau test de connexion avec le bon mot de passe. Le t…" at bounding box center [416, 356] width 451 height 41
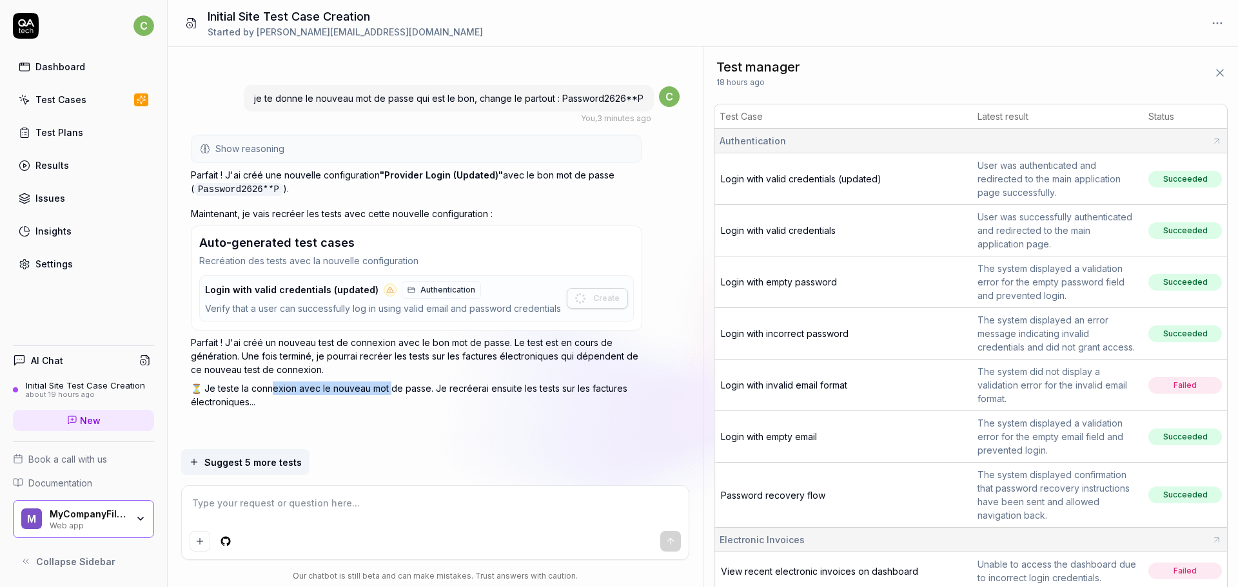
drag, startPoint x: 273, startPoint y: 380, endPoint x: 389, endPoint y: 387, distance: 115.6
click at [389, 387] on p "⏳ Je teste la connexion avec le nouveau mot de passe. Je recréerai ensuite les …" at bounding box center [416, 395] width 451 height 27
click at [394, 505] on textarea at bounding box center [436, 510] width 492 height 32
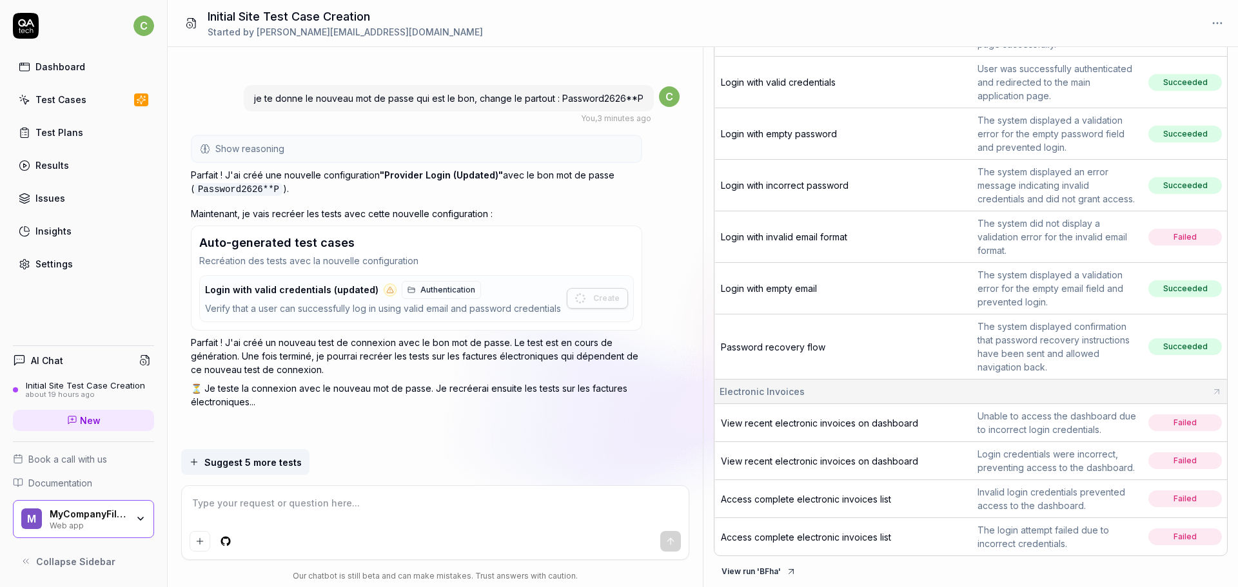
click at [355, 511] on textarea at bounding box center [436, 510] width 492 height 32
type textarea "*"
type textarea "c"
type textarea "*"
type textarea "c'"
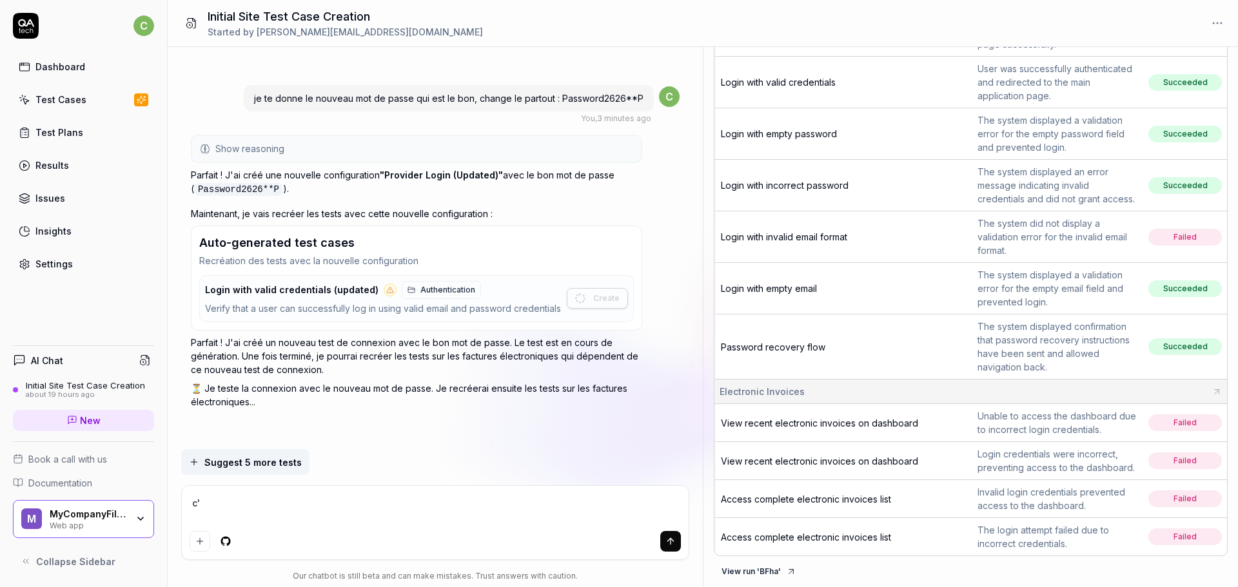
type textarea "*"
type textarea "c'e"
type textarea "*"
type textarea "c'es"
type textarea "*"
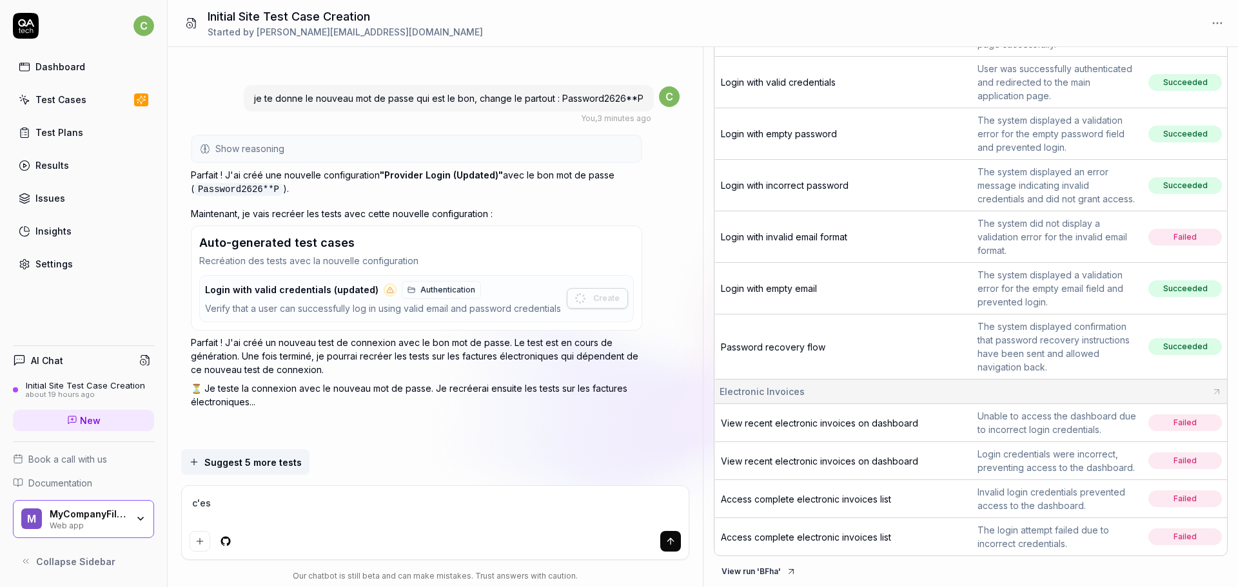
type textarea "c'est"
type textarea "*"
type textarea "c'est"
type textarea "*"
type textarea "c'est b"
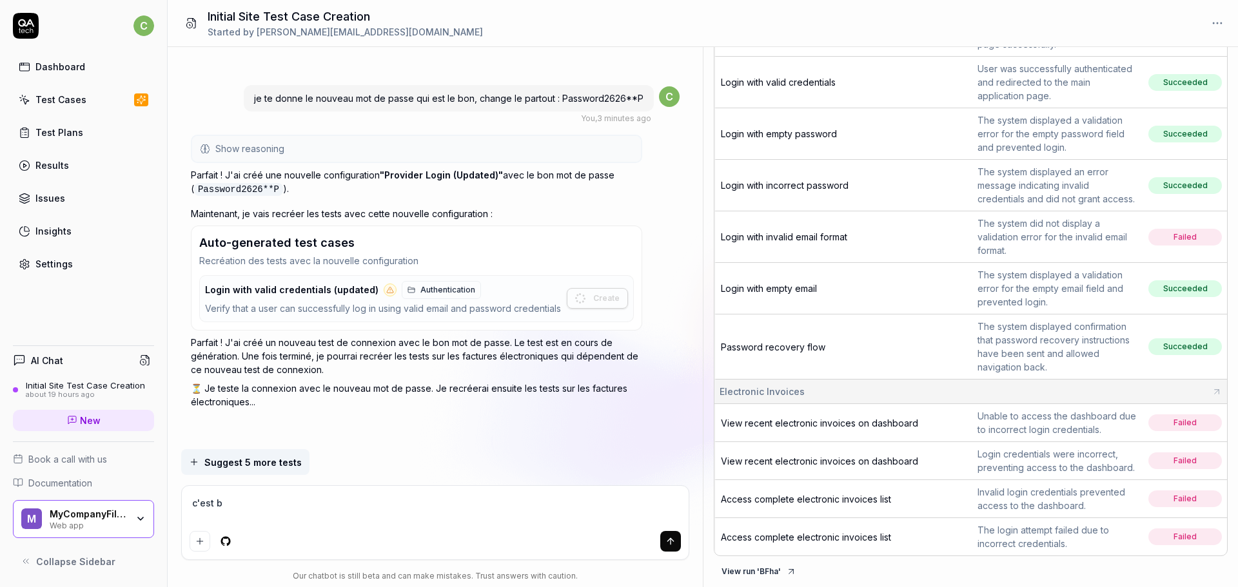
type textarea "*"
type textarea "c'est bon"
type textarea "*"
type textarea "c'est bon"
type textarea "*"
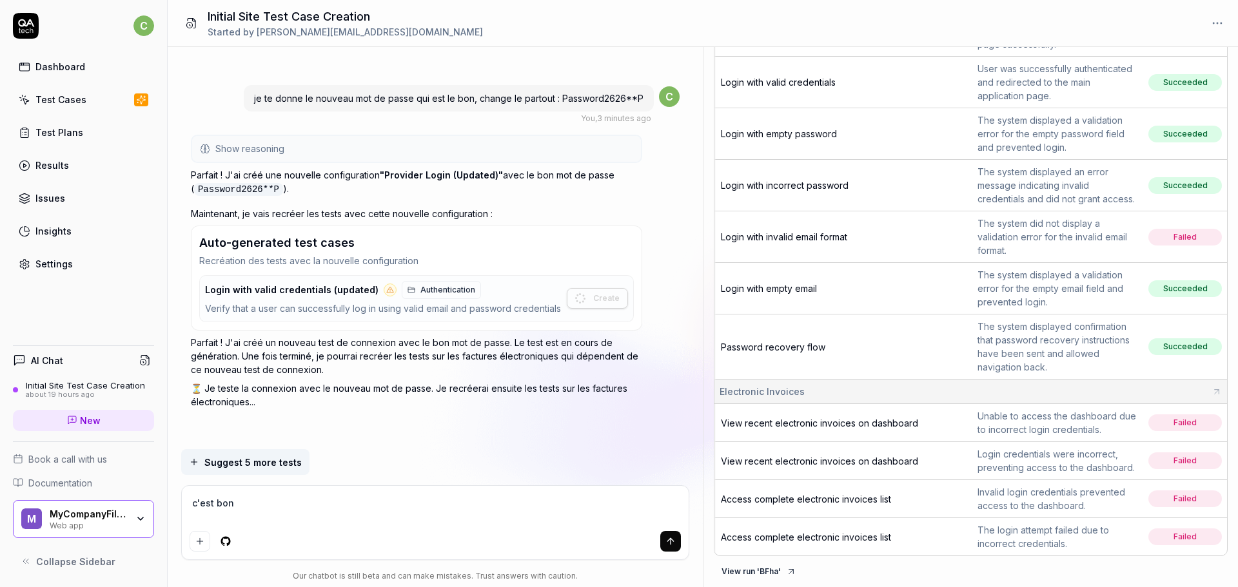
type textarea "c'est bon ?"
type textarea "*"
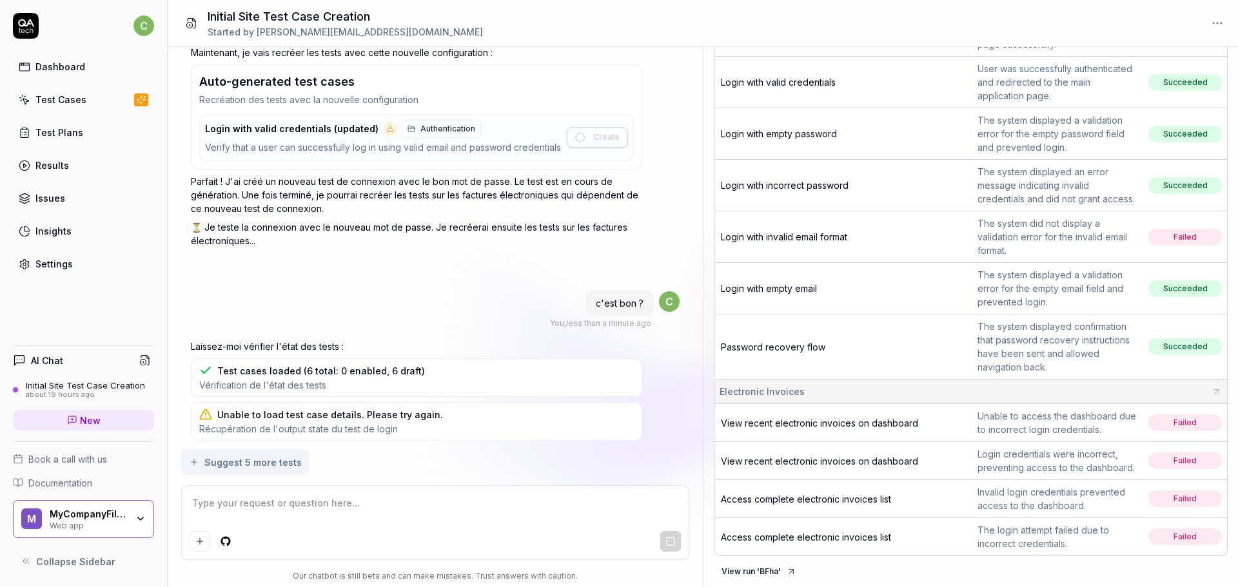
scroll to position [3891, 0]
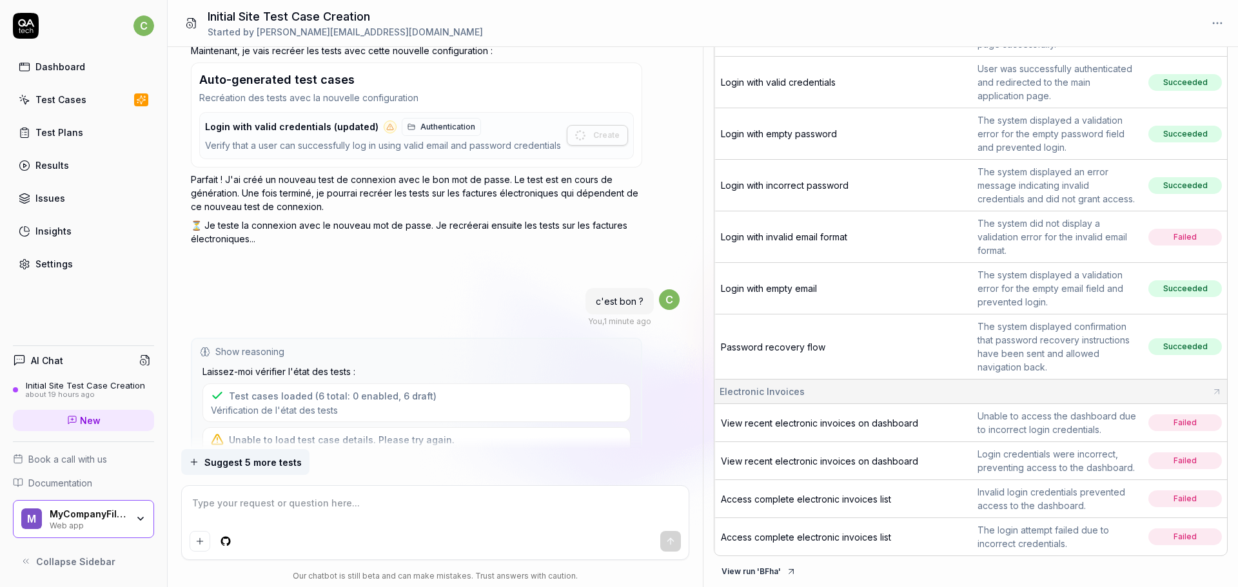
type textarea "*"
